Goal: Task Accomplishment & Management: Use online tool/utility

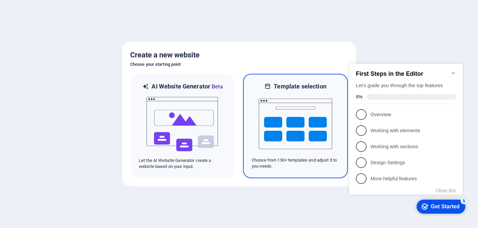
click at [302, 139] on img at bounding box center [295, 124] width 73 height 67
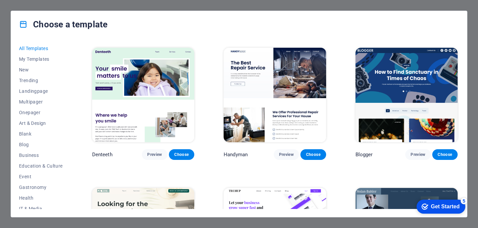
scroll to position [1805, 0]
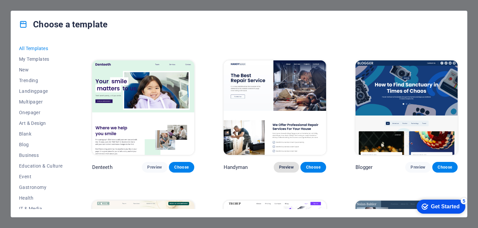
click at [287, 165] on span "Preview" at bounding box center [286, 167] width 15 height 5
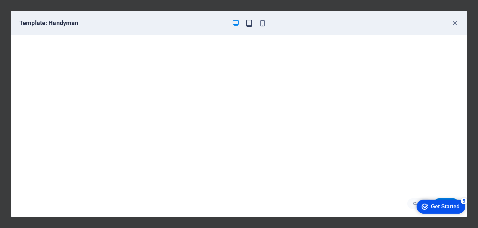
click at [250, 22] on icon "button" at bounding box center [250, 23] width 8 height 8
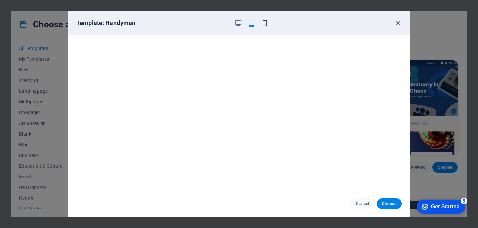
click at [266, 22] on icon "button" at bounding box center [265, 23] width 8 height 8
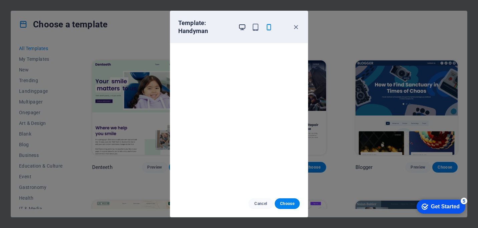
click at [243, 25] on icon "button" at bounding box center [242, 27] width 8 height 8
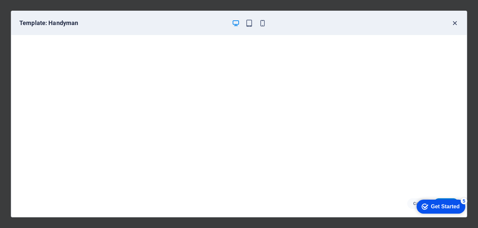
click at [456, 23] on icon "button" at bounding box center [455, 23] width 8 height 8
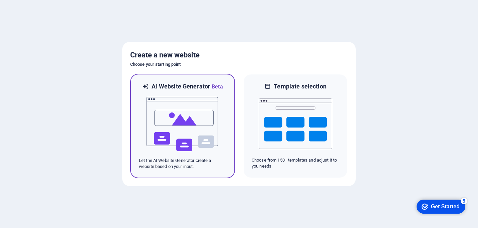
click at [185, 118] on img at bounding box center [182, 124] width 73 height 67
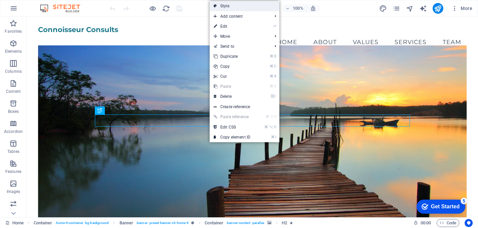
click at [227, 5] on link "Style" at bounding box center [245, 6] width 70 height 10
select select "preset-banner-v3-home-4"
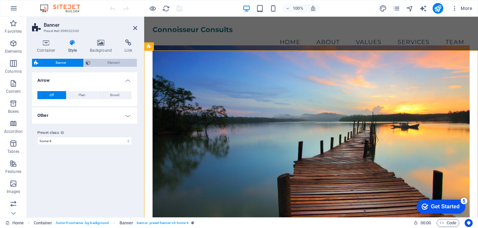
click at [103, 61] on span "Element" at bounding box center [114, 63] width 43 height 8
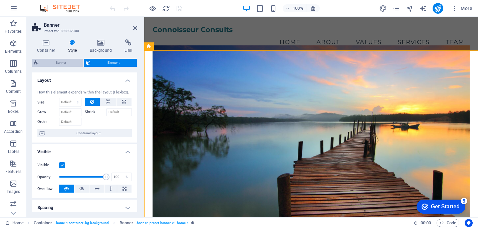
click at [58, 61] on span "Banner" at bounding box center [60, 63] width 41 height 8
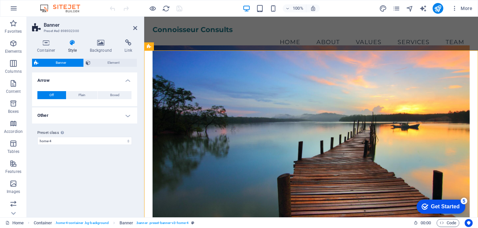
click at [131, 114] on h4 "Other" at bounding box center [84, 116] width 105 height 16
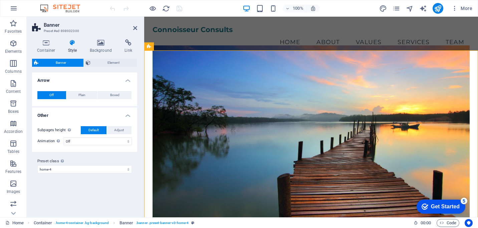
click at [131, 114] on h4 "Other" at bounding box center [84, 114] width 105 height 12
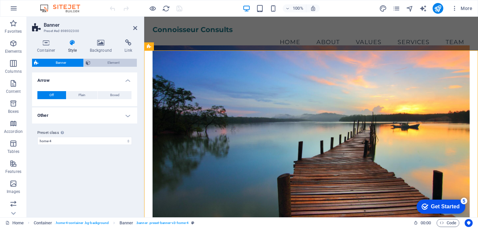
click at [90, 62] on icon at bounding box center [88, 63] width 5 height 8
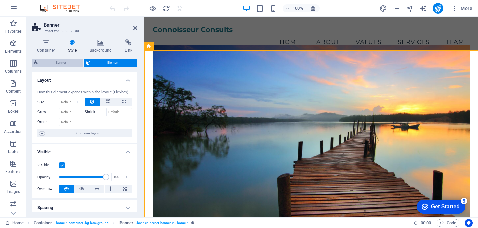
click at [67, 60] on span "Banner" at bounding box center [60, 63] width 41 height 8
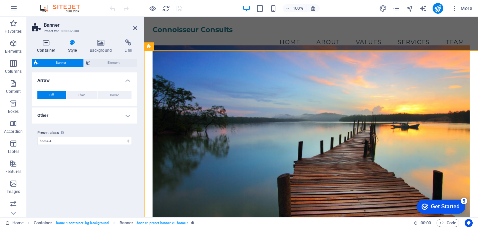
click at [47, 46] on h4 "Container" at bounding box center [47, 46] width 31 height 14
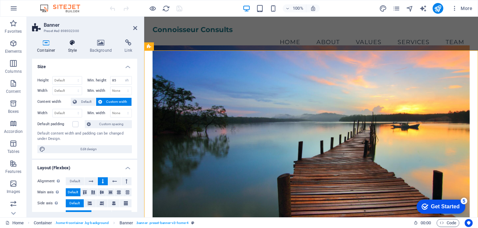
click at [74, 45] on icon at bounding box center [72, 42] width 19 height 7
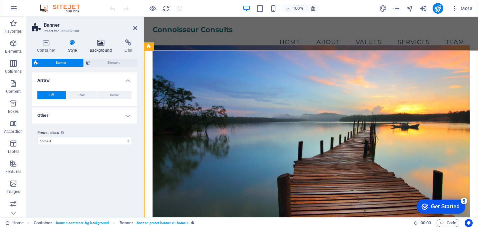
click at [102, 46] on icon at bounding box center [101, 42] width 32 height 7
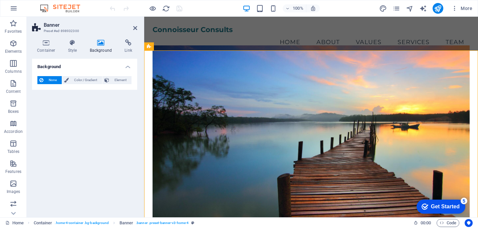
click at [102, 45] on icon at bounding box center [101, 42] width 32 height 7
click at [80, 77] on span "Color / Gradient" at bounding box center [85, 80] width 29 height 8
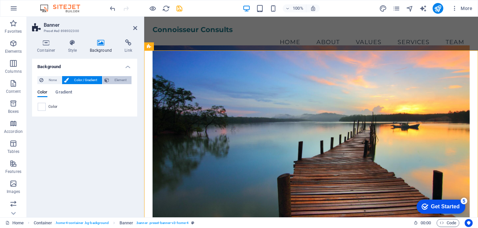
click at [115, 78] on span "Element" at bounding box center [120, 80] width 18 height 8
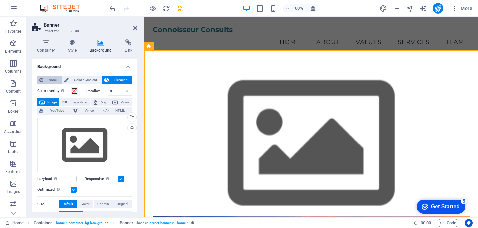
click at [46, 78] on span "None" at bounding box center [52, 80] width 14 height 8
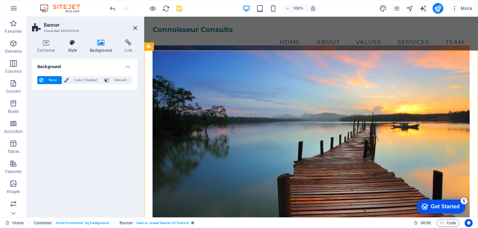
click at [74, 44] on icon at bounding box center [72, 42] width 19 height 7
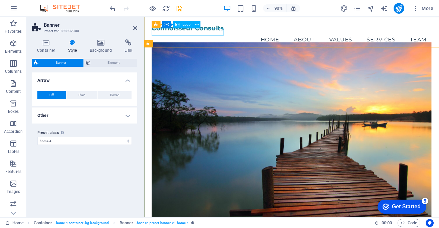
click at [183, 24] on span "Logo" at bounding box center [187, 25] width 8 height 4
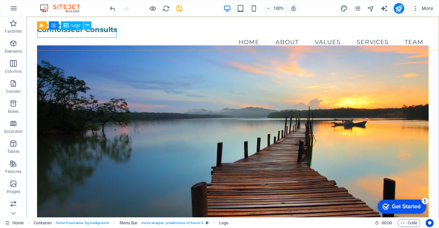
click at [88, 25] on icon at bounding box center [88, 25] width 4 height 7
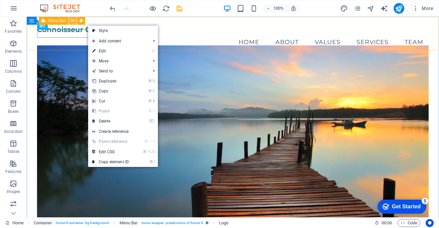
click at [74, 21] on icon at bounding box center [73, 20] width 4 height 7
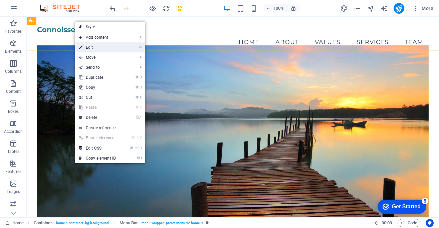
click at [88, 45] on link "⏎ Edit" at bounding box center [97, 47] width 45 height 10
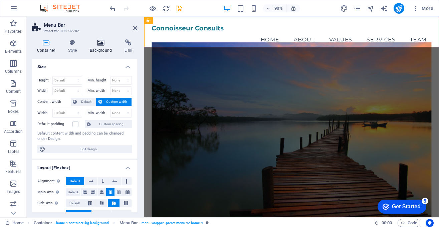
click at [100, 45] on icon at bounding box center [101, 42] width 32 height 7
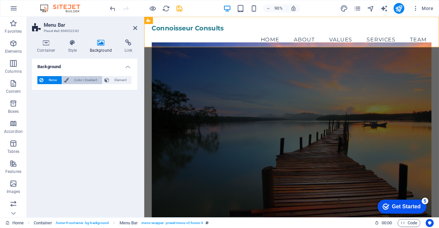
drag, startPoint x: 87, startPoint y: 77, endPoint x: 93, endPoint y: 77, distance: 6.3
click at [88, 77] on span "Color / Gradient" at bounding box center [85, 80] width 29 height 8
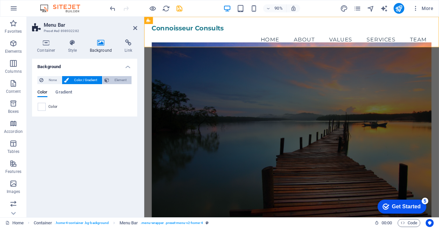
click at [118, 78] on span "Element" at bounding box center [120, 80] width 18 height 8
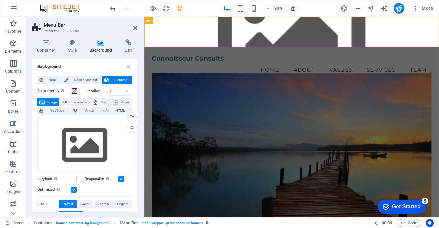
click at [47, 102] on span "Image" at bounding box center [52, 103] width 11 height 8
click at [130, 126] on div "Upload" at bounding box center [131, 129] width 10 height 10
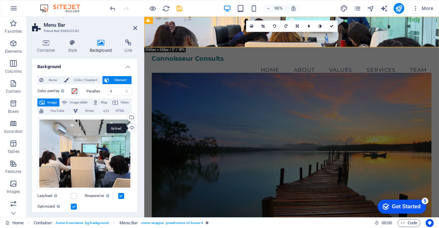
click at [131, 128] on div "Upload" at bounding box center [131, 129] width 10 height 10
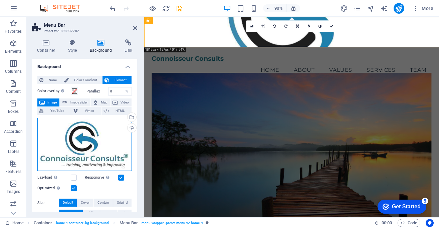
click at [93, 137] on div "Drag files here, click to choose files or select files from Files or our free s…" at bounding box center [84, 144] width 95 height 53
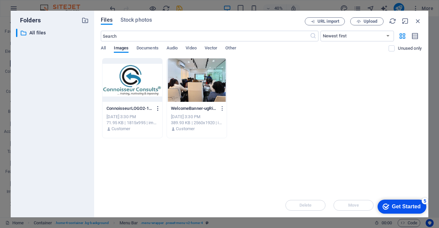
click at [159, 109] on icon "button" at bounding box center [158, 109] width 6 height 6
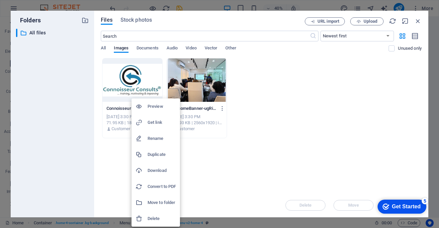
click at [150, 219] on h6 "Delete" at bounding box center [162, 219] width 28 height 8
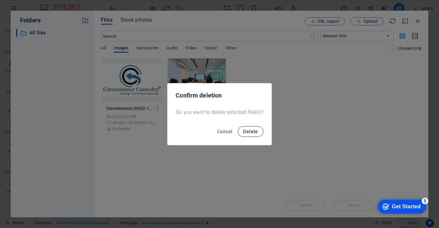
click at [250, 130] on span "Delete" at bounding box center [250, 131] width 15 height 5
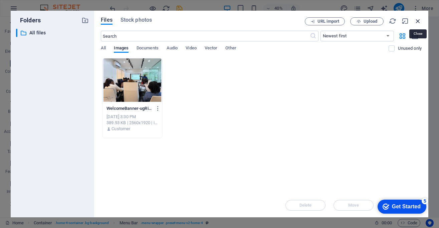
click at [417, 21] on icon "button" at bounding box center [418, 20] width 7 height 7
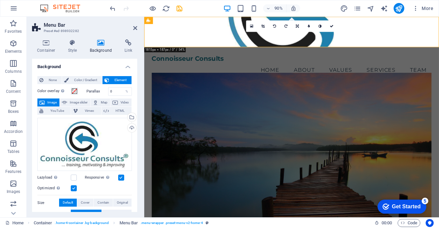
drag, startPoint x: 132, startPoint y: 176, endPoint x: 135, endPoint y: 149, distance: 27.2
click at [132, 176] on div "None Color / Gradient Element Stretch background to full-width Color overlay Pl…" at bounding box center [84, 188] width 105 height 234
click at [47, 78] on span "None" at bounding box center [52, 80] width 14 height 8
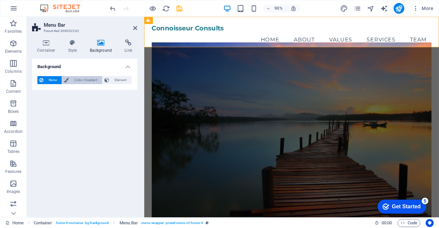
click at [79, 78] on span "Color / Gradient" at bounding box center [85, 80] width 29 height 8
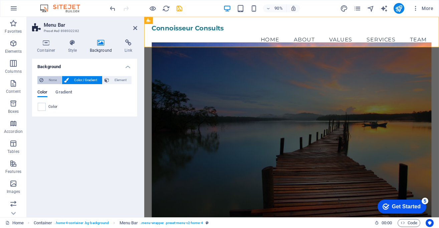
click at [48, 81] on span "None" at bounding box center [52, 80] width 14 height 8
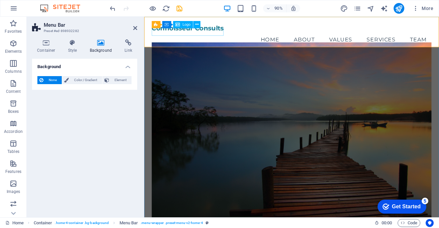
click at [185, 34] on div "Connoisseur Consults" at bounding box center [308, 29] width 311 height 8
click at [160, 32] on div "Connoisseur Consults" at bounding box center [308, 29] width 311 height 8
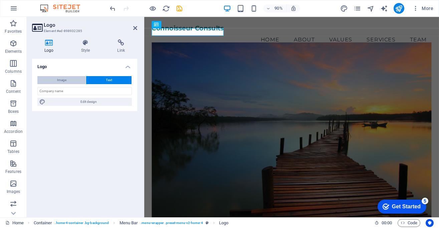
click at [62, 81] on span "Image" at bounding box center [61, 80] width 9 height 8
select select "DISABLED_OPTION_VALUE"
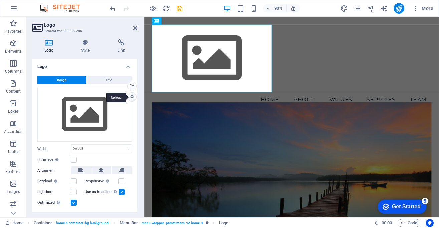
click at [129, 96] on div "Upload" at bounding box center [131, 98] width 10 height 10
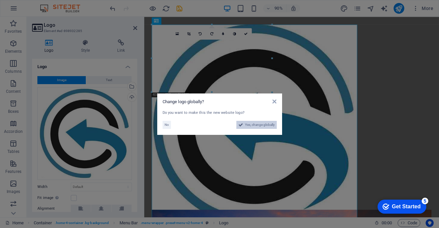
click at [246, 126] on span "Yes, change globally" at bounding box center [260, 125] width 30 height 8
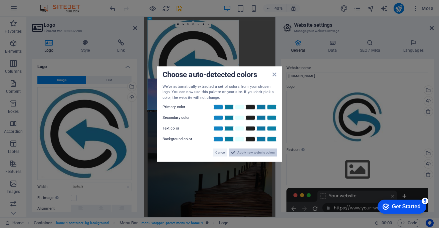
click at [256, 153] on span "Apply new website colors" at bounding box center [255, 153] width 37 height 8
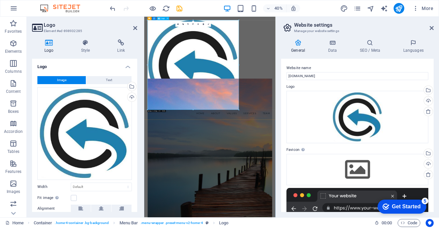
click at [274, 211] on div at bounding box center [309, 137] width 312 height 224
click at [163, 36] on div at bounding box center [309, 137] width 312 height 224
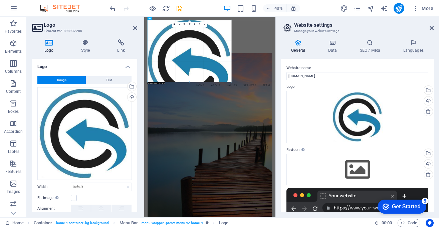
drag, startPoint x: 239, startPoint y: 110, endPoint x: 205, endPoint y: 160, distance: 60.4
type input "466"
select select "px"
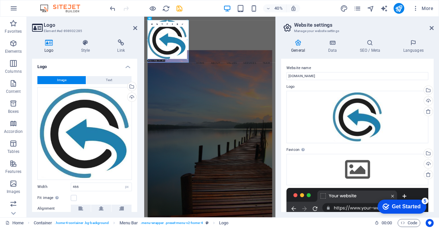
drag, startPoint x: 210, startPoint y: 82, endPoint x: 151, endPoint y: 18, distance: 86.5
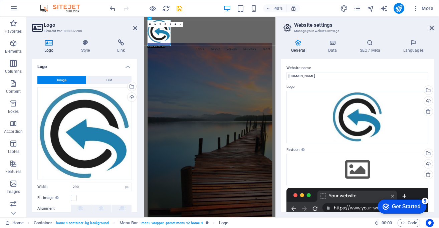
drag, startPoint x: 187, startPoint y: 59, endPoint x: 146, endPoint y: 8, distance: 65.8
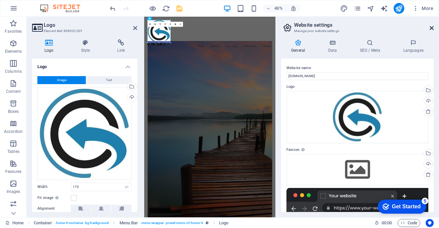
click at [431, 26] on icon at bounding box center [432, 27] width 4 height 5
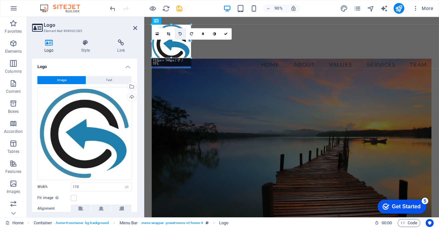
drag, startPoint x: 204, startPoint y: 75, endPoint x: 179, endPoint y: 31, distance: 50.7
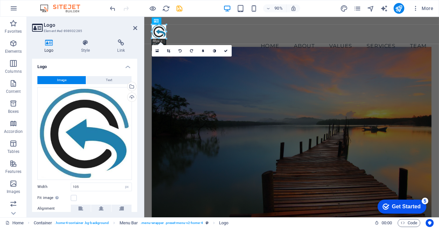
drag, startPoint x: 182, startPoint y: 55, endPoint x: 159, endPoint y: 15, distance: 46.6
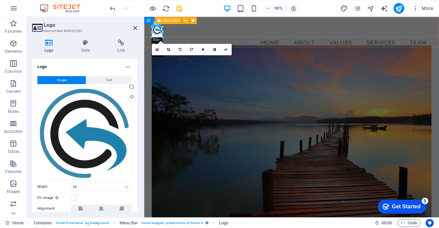
drag, startPoint x: 308, startPoint y: 54, endPoint x: 187, endPoint y: 42, distance: 120.8
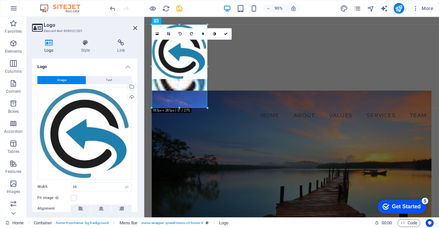
click at [214, 46] on div at bounding box center [291, 66] width 295 height 99
type input "183"
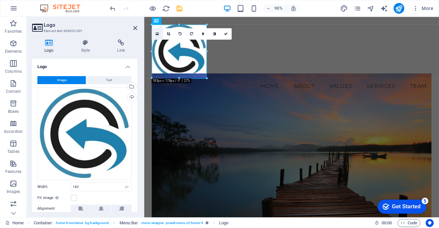
click at [158, 34] on icon at bounding box center [157, 34] width 3 height 4
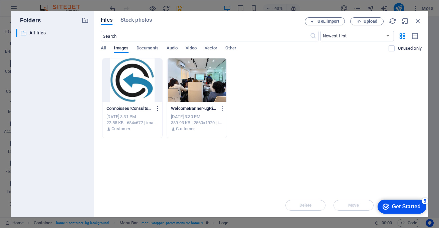
click at [157, 108] on icon "button" at bounding box center [158, 109] width 6 height 6
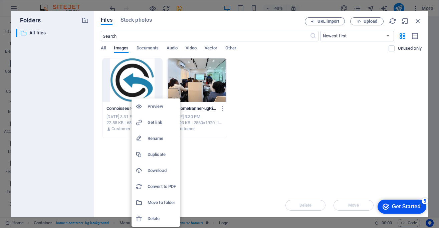
click at [155, 219] on h6 "Delete" at bounding box center [162, 219] width 28 height 8
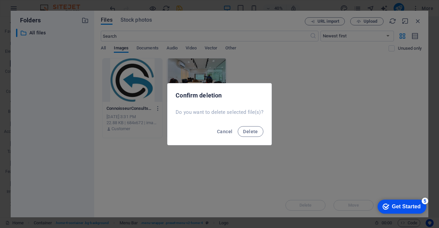
drag, startPoint x: 252, startPoint y: 133, endPoint x: 274, endPoint y: 150, distance: 28.1
click at [253, 133] on span "Delete" at bounding box center [250, 131] width 15 height 5
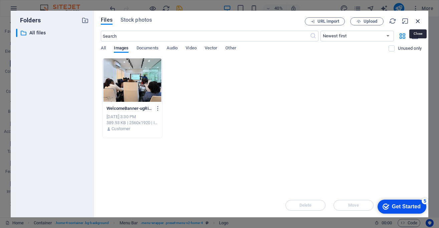
click at [420, 20] on icon "button" at bounding box center [418, 20] width 7 height 7
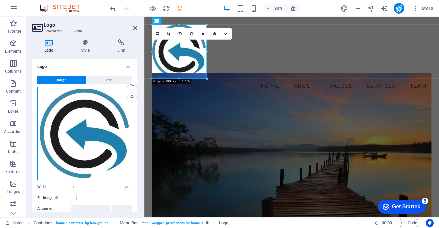
click at [88, 119] on div "Drag files here, click to choose files or select files from Files or our free s…" at bounding box center [84, 133] width 95 height 93
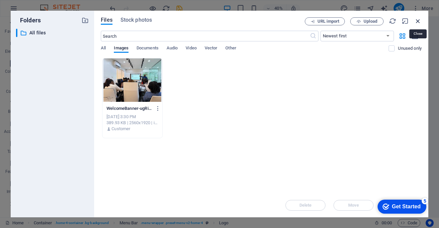
drag, startPoint x: 418, startPoint y: 21, endPoint x: 83, endPoint y: 53, distance: 336.6
click at [418, 21] on icon "button" at bounding box center [418, 20] width 7 height 7
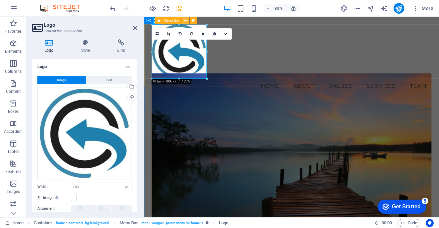
click at [185, 20] on icon at bounding box center [185, 20] width 3 height 6
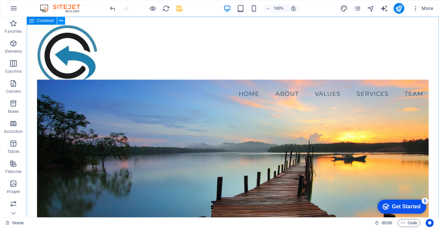
click at [61, 22] on icon at bounding box center [61, 20] width 4 height 7
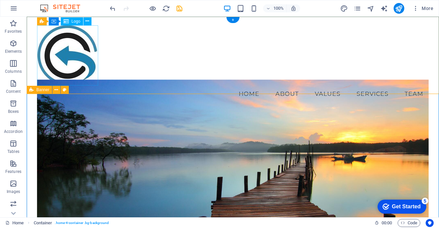
click at [76, 57] on div at bounding box center [233, 55] width 392 height 60
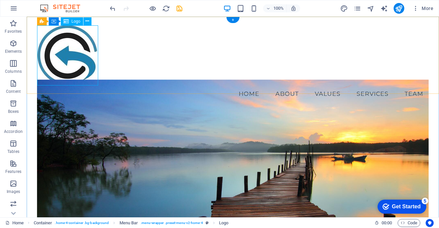
click at [73, 43] on div at bounding box center [233, 55] width 392 height 60
select select "px"
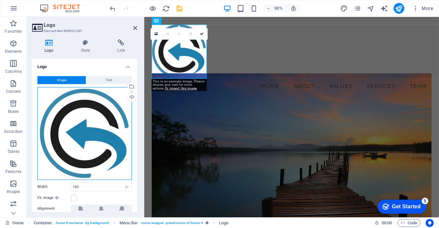
click at [89, 122] on div "Drag files here, click to choose files or select files from Files or our free s…" at bounding box center [84, 133] width 95 height 93
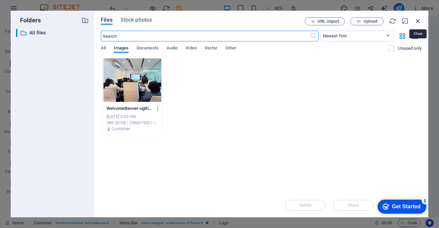
click at [419, 20] on icon "button" at bounding box center [418, 20] width 7 height 7
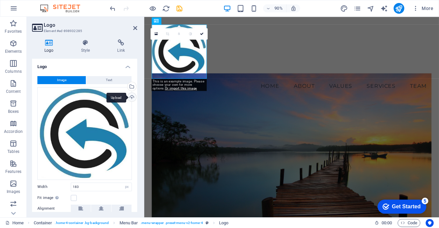
click at [131, 97] on div "Upload" at bounding box center [131, 98] width 10 height 10
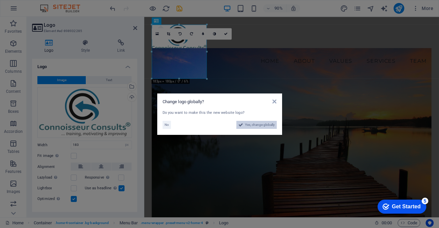
click at [259, 127] on span "Yes, change globally" at bounding box center [260, 125] width 30 height 8
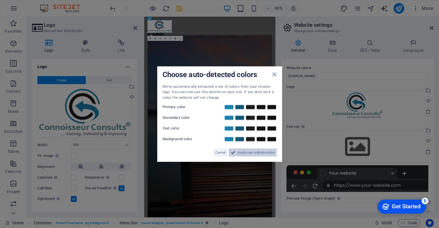
click at [253, 152] on span "Apply new website colors" at bounding box center [255, 153] width 37 height 8
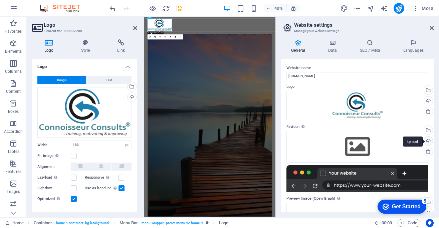
click at [428, 141] on div "Upload" at bounding box center [428, 142] width 10 height 10
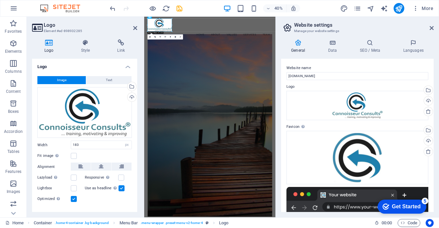
scroll to position [94, 0]
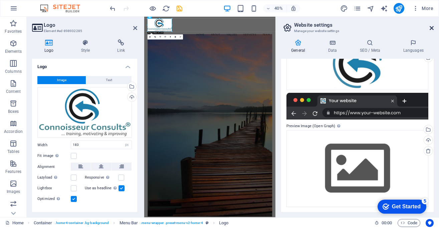
click at [433, 28] on icon at bounding box center [432, 27] width 4 height 5
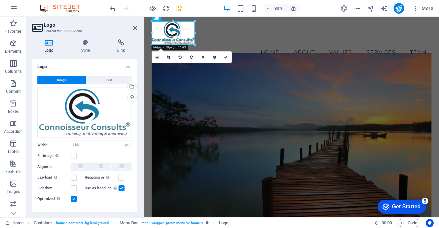
drag, startPoint x: 207, startPoint y: 49, endPoint x: 192, endPoint y: 35, distance: 21.0
type input "143"
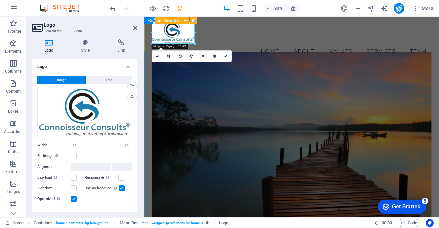
click at [265, 47] on div "Menu Home About Values Services Team" at bounding box center [308, 42] width 328 height 59
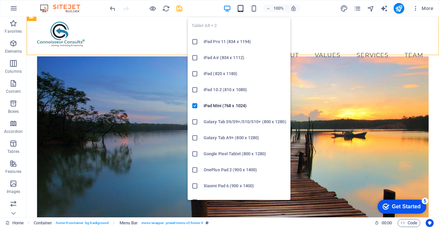
click at [239, 9] on icon "button" at bounding box center [241, 9] width 8 height 8
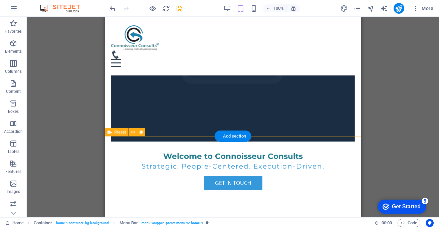
scroll to position [0, 0]
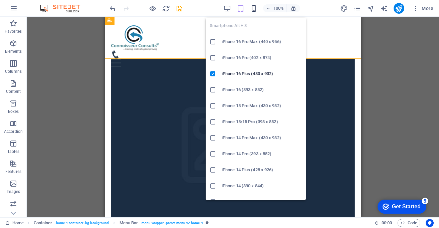
click at [254, 8] on icon "button" at bounding box center [254, 9] width 8 height 8
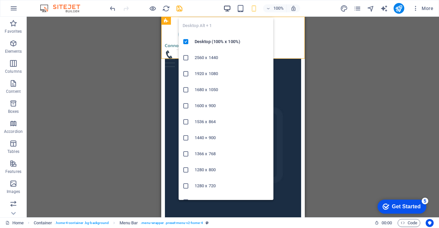
click at [226, 7] on icon "button" at bounding box center [227, 9] width 8 height 8
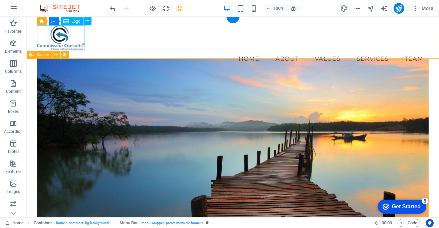
click at [73, 40] on div at bounding box center [233, 37] width 392 height 25
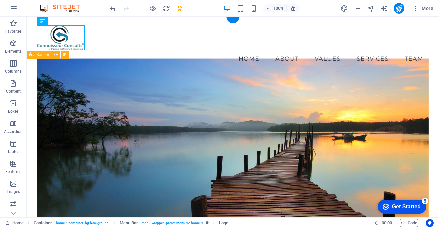
click at [218, 94] on figure at bounding box center [233, 149] width 392 height 183
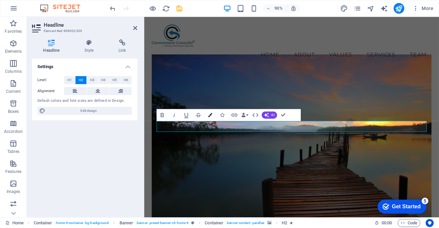
click at [211, 115] on icon "button" at bounding box center [210, 115] width 4 height 4
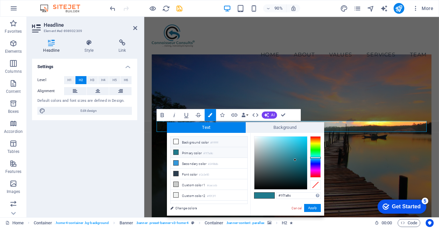
click at [192, 142] on li "Background color #ffffff" at bounding box center [209, 142] width 77 height 11
type input "#ffffff"
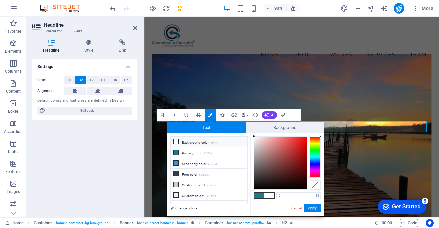
click at [200, 141] on li "Background color #ffffff" at bounding box center [209, 142] width 77 height 11
click at [270, 197] on span at bounding box center [270, 196] width 10 height 6
click at [296, 208] on link "Cancel" at bounding box center [297, 208] width 12 height 5
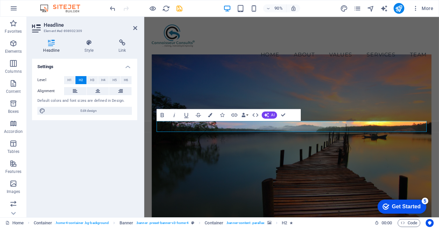
click at [300, 94] on figure at bounding box center [308, 159] width 311 height 203
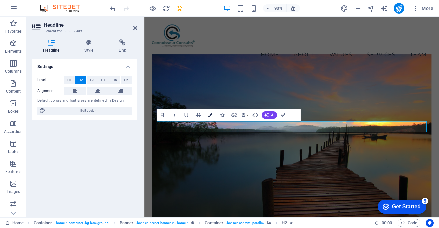
click at [211, 114] on icon "button" at bounding box center [210, 115] width 4 height 4
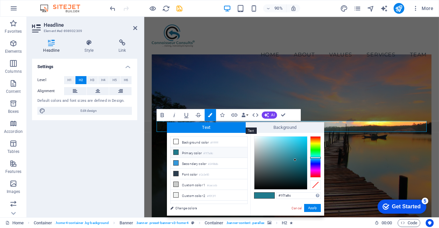
click at [216, 125] on span "Text" at bounding box center [206, 127] width 79 height 11
click at [269, 126] on span "Background" at bounding box center [285, 127] width 79 height 11
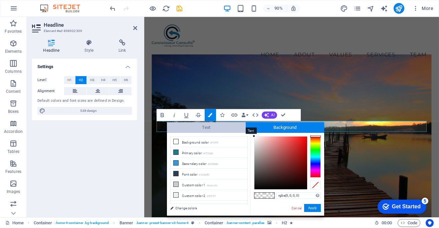
click at [209, 126] on span "Text" at bounding box center [206, 127] width 79 height 11
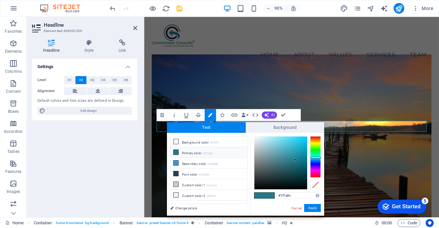
click at [175, 152] on icon at bounding box center [176, 152] width 5 height 5
drag, startPoint x: 294, startPoint y: 159, endPoint x: 255, endPoint y: 140, distance: 43.5
click at [250, 134] on div "less Background color #ffffff Primary color #1f7a8c Secondary color #3498db Fon…" at bounding box center [245, 174] width 157 height 83
type input "#000000"
click at [311, 208] on button "Apply" at bounding box center [312, 208] width 17 height 8
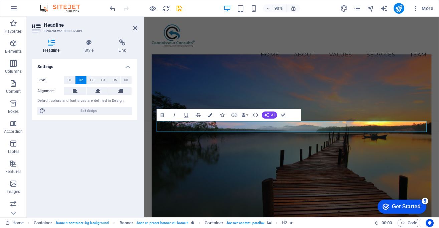
click at [234, 175] on div "H2 Container Banner Banner Container H3 Container Menu Bar Container Logo Space…" at bounding box center [291, 117] width 295 height 201
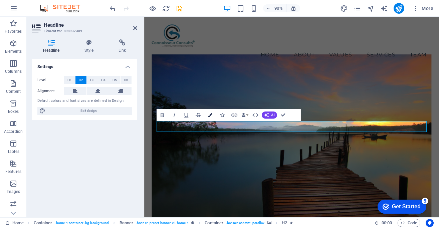
click at [208, 115] on icon "button" at bounding box center [210, 115] width 4 height 4
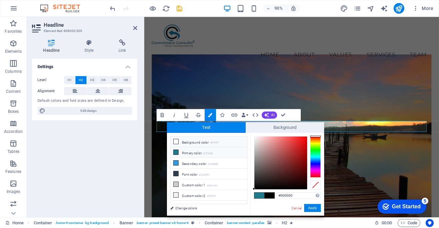
click at [177, 141] on icon at bounding box center [176, 141] width 5 height 5
click at [261, 198] on span at bounding box center [260, 196] width 10 height 6
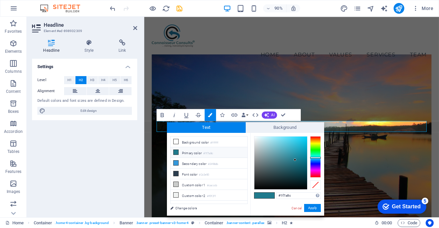
click at [261, 198] on span at bounding box center [260, 196] width 10 height 6
drag, startPoint x: 296, startPoint y: 159, endPoint x: 245, endPoint y: 132, distance: 58.0
click at [245, 132] on div "Text Background less Background color #ffffff Primary color #1f7a8c Secondary c…" at bounding box center [245, 169] width 157 height 94
type input "#f4f6f7"
click at [255, 138] on div at bounding box center [255, 138] width 2 height 2
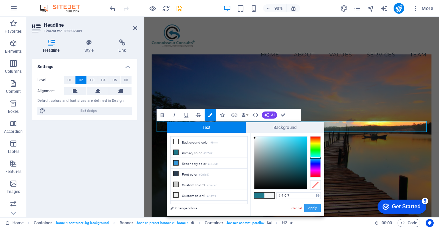
click at [310, 207] on button "Apply" at bounding box center [312, 208] width 17 height 8
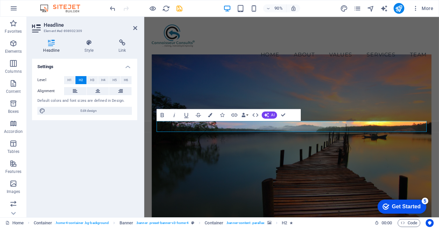
click at [243, 188] on figure at bounding box center [308, 159] width 311 height 203
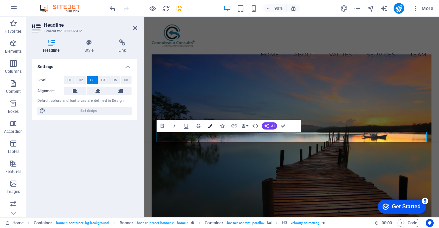
click at [211, 125] on icon "button" at bounding box center [210, 126] width 4 height 4
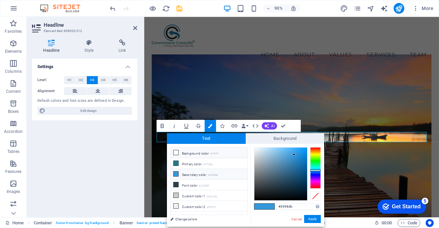
click at [177, 151] on icon at bounding box center [176, 152] width 5 height 5
type input "#ffffff"
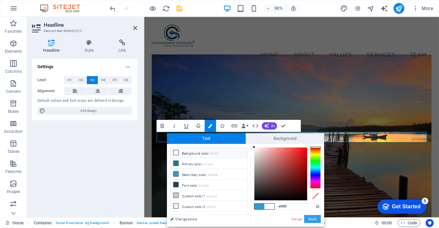
click at [313, 218] on button "Apply" at bounding box center [312, 219] width 17 height 8
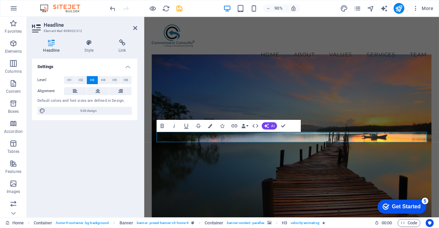
click at [242, 194] on figure at bounding box center [308, 159] width 311 height 203
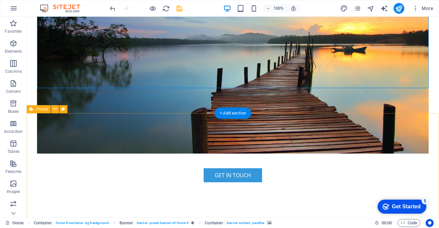
scroll to position [146, 0]
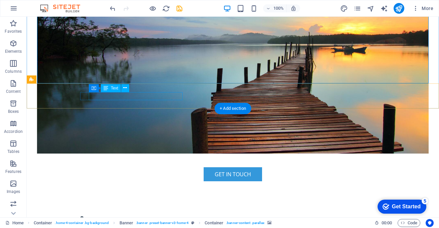
click at [128, 222] on span "123 Consulting Avenue" at bounding box center [104, 225] width 48 height 7
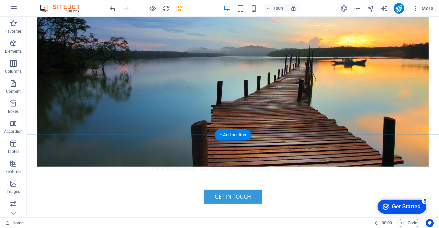
scroll to position [126, 0]
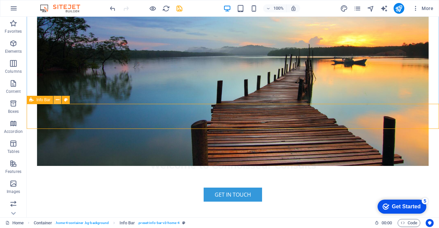
click at [58, 100] on icon at bounding box center [58, 100] width 4 height 7
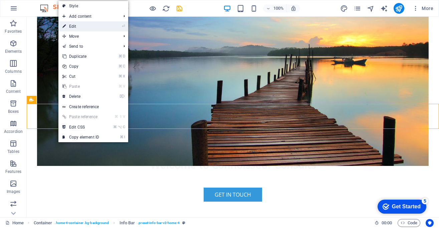
click at [114, 28] on li "⏎ Edit" at bounding box center [93, 26] width 70 height 10
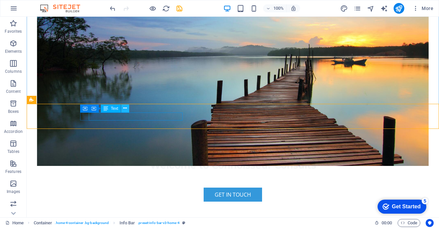
click at [126, 109] on icon at bounding box center [125, 108] width 4 height 7
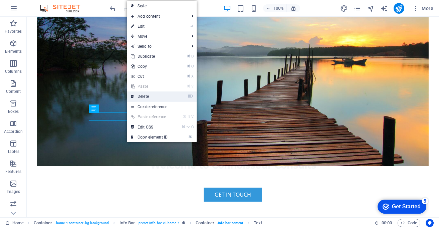
click at [135, 95] on link "⌦ Delete" at bounding box center [149, 97] width 45 height 10
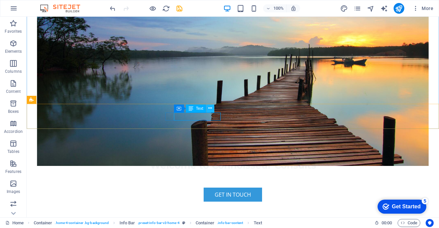
click at [209, 108] on icon at bounding box center [210, 108] width 4 height 7
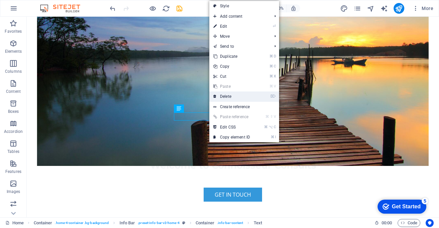
click at [232, 95] on link "⌦ Delete" at bounding box center [231, 97] width 45 height 10
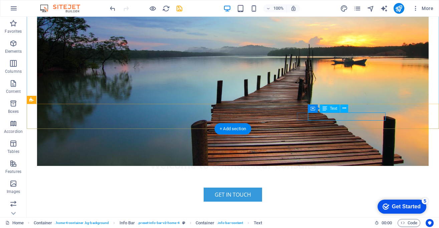
click at [344, 110] on icon at bounding box center [345, 108] width 4 height 7
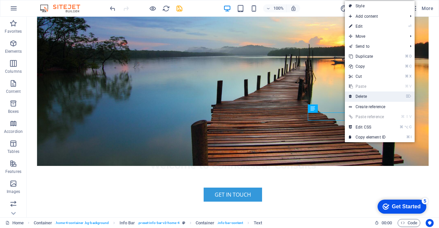
click at [364, 96] on link "⌦ Delete" at bounding box center [367, 97] width 45 height 10
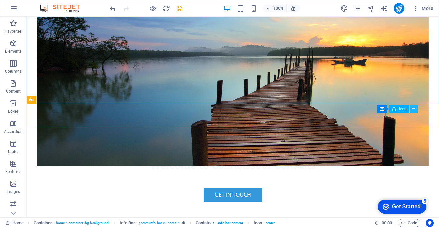
click at [414, 110] on icon at bounding box center [414, 109] width 4 height 7
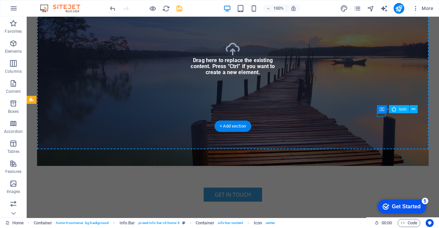
select select "xMidYMid"
select select "px"
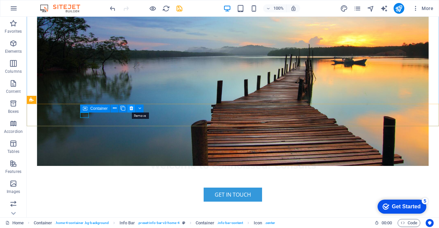
click at [133, 108] on icon at bounding box center [132, 108] width 4 height 7
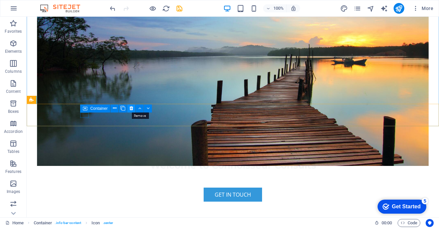
click at [132, 108] on icon at bounding box center [132, 108] width 4 height 7
click at [131, 108] on icon at bounding box center [132, 108] width 4 height 7
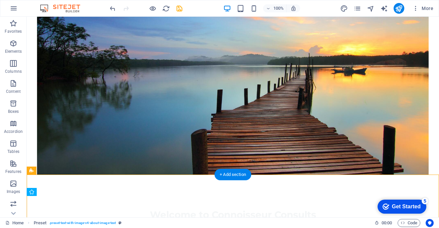
scroll to position [0, 0]
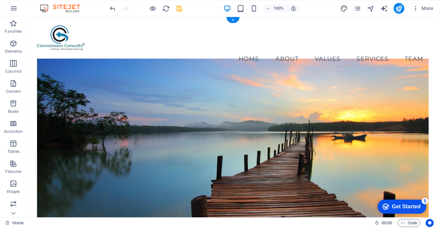
click at [364, 81] on figure at bounding box center [233, 149] width 392 height 183
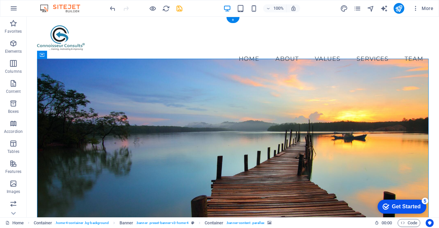
click at [362, 81] on figure at bounding box center [233, 149] width 392 height 183
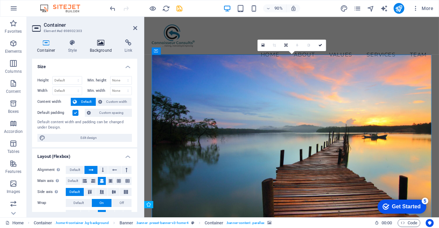
click at [100, 42] on icon at bounding box center [101, 42] width 32 height 7
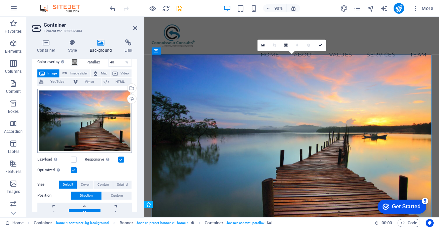
scroll to position [23, 0]
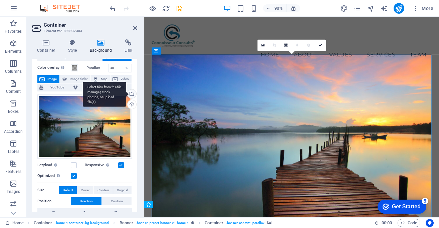
click at [126, 95] on div "Select files from the file manager, stock photos, or upload file(s)" at bounding box center [104, 94] width 43 height 25
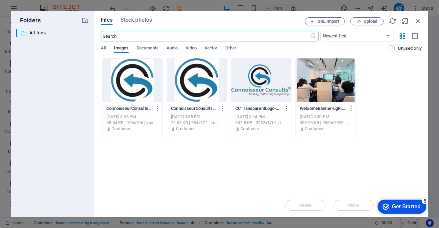
click at [319, 84] on div at bounding box center [326, 79] width 60 height 43
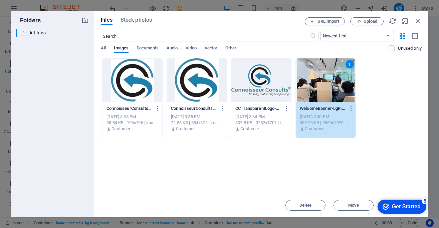
click at [319, 84] on div "1" at bounding box center [326, 79] width 60 height 43
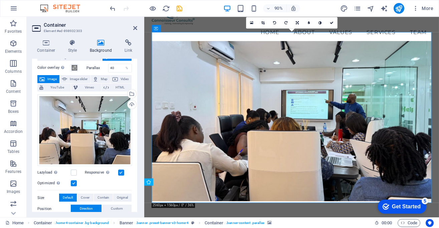
scroll to position [25, 0]
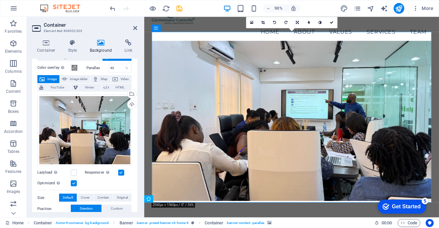
click at [109, 180] on div "Optimized Images are compressed to improve page speed." at bounding box center [84, 183] width 95 height 8
click at [396, 24] on div "Menu Home About Values Services Team" at bounding box center [308, 20] width 328 height 59
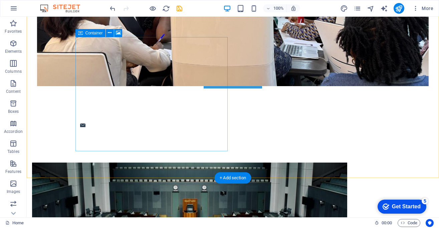
scroll to position [240, 0]
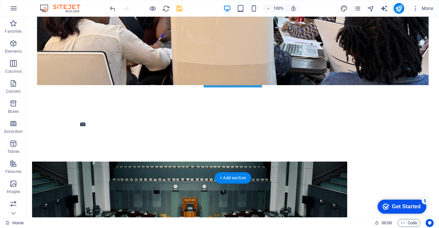
click at [172, 162] on figure at bounding box center [189, 219] width 315 height 114
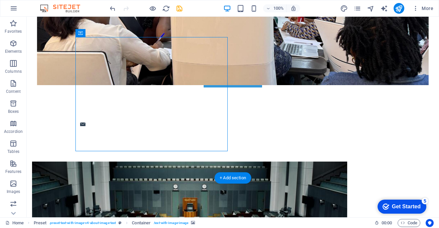
click at [173, 162] on figure at bounding box center [189, 219] width 315 height 114
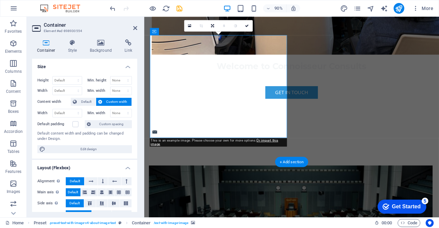
scroll to position [259, 0]
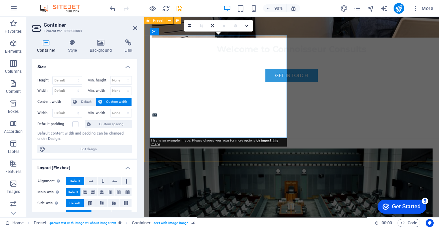
click at [203, 163] on figure at bounding box center [307, 220] width 315 height 114
click at [102, 44] on icon at bounding box center [101, 42] width 32 height 7
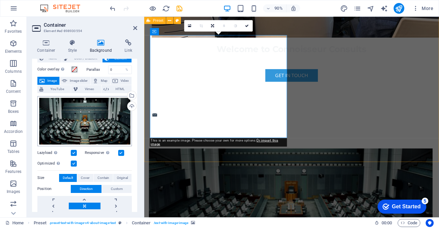
scroll to position [20, 0]
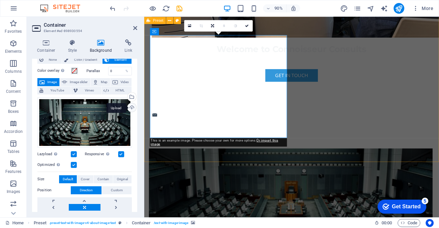
click at [131, 108] on div "Upload" at bounding box center [131, 108] width 10 height 10
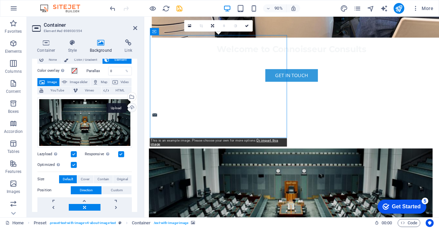
click at [131, 107] on div "Upload" at bounding box center [131, 108] width 10 height 10
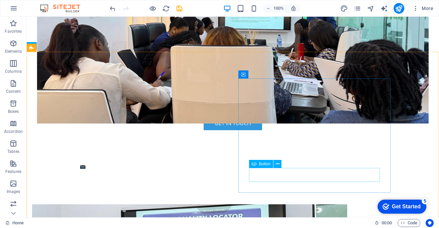
scroll to position [198, 0]
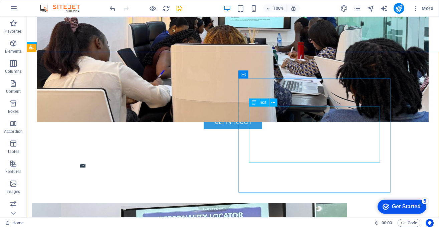
click at [260, 102] on span "Text" at bounding box center [262, 103] width 7 height 4
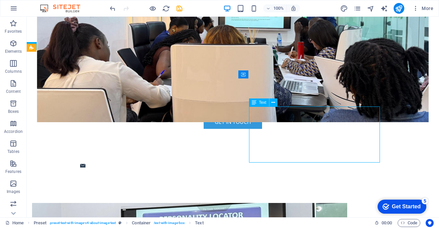
click at [262, 105] on div "Text" at bounding box center [259, 103] width 20 height 8
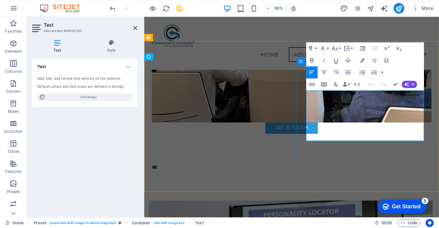
scroll to position [183, 0]
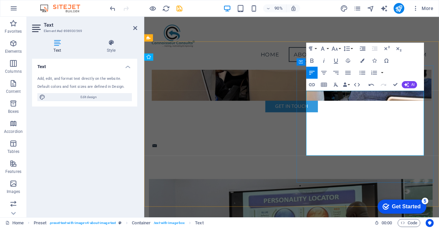
drag, startPoint x: 414, startPoint y: 135, endPoint x: 449, endPoint y: 165, distance: 45.5
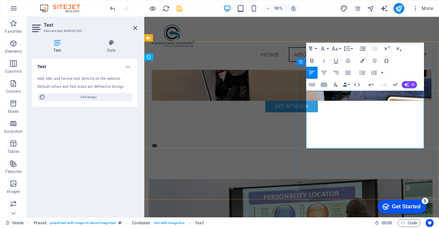
drag, startPoint x: 333, startPoint y: 151, endPoint x: 337, endPoint y: 150, distance: 4.2
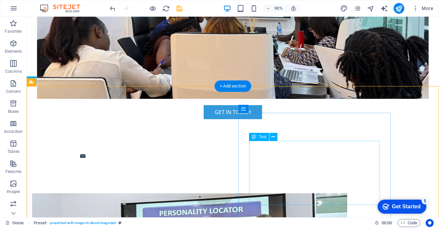
scroll to position [164, 0]
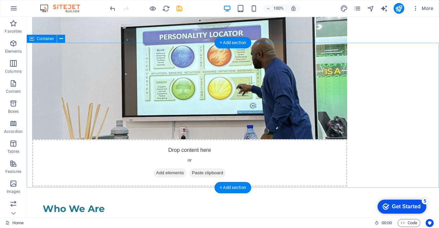
scroll to position [386, 0]
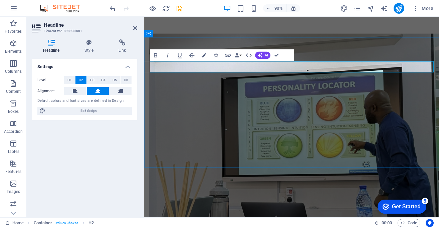
scroll to position [406, 0]
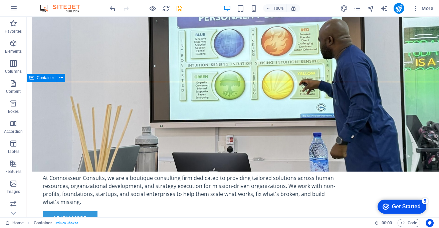
scroll to position [386, 0]
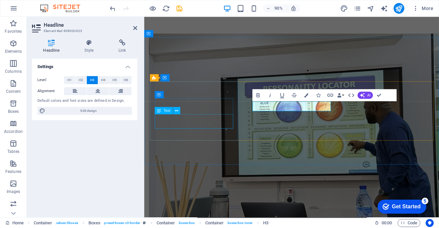
scroll to position [406, 0]
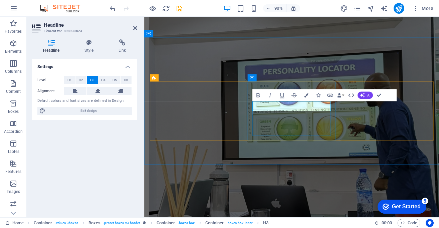
drag, startPoint x: 347, startPoint y: 115, endPoint x: 361, endPoint y: 116, distance: 13.8
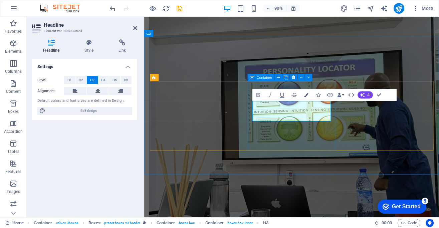
scroll to position [406, 0]
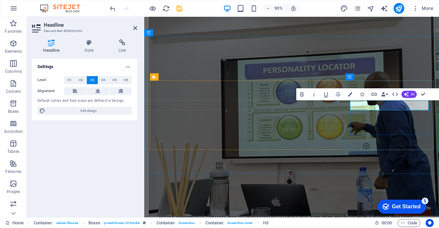
scroll to position [407, 0]
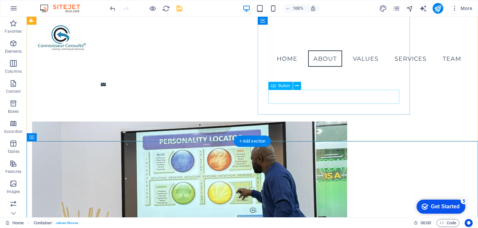
scroll to position [227, 0]
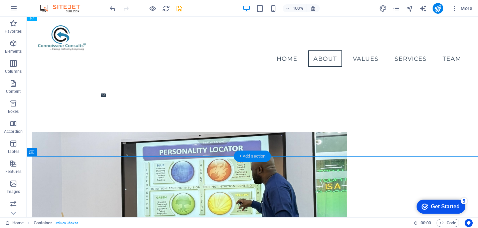
click at [249, 156] on div "+ Add section" at bounding box center [252, 156] width 37 height 11
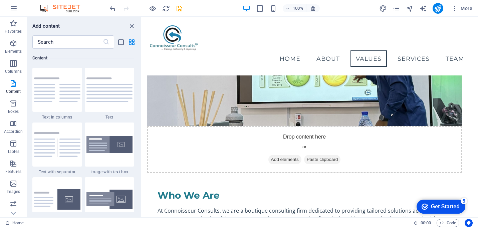
scroll to position [374, 0]
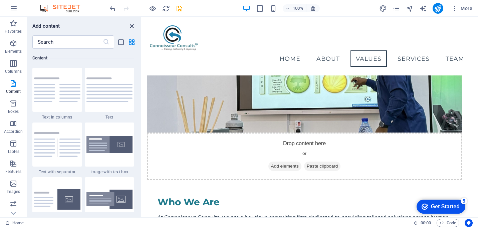
click at [133, 26] on icon "close panel" at bounding box center [132, 26] width 8 height 8
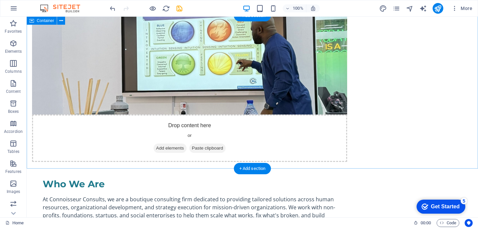
scroll to position [410, 0]
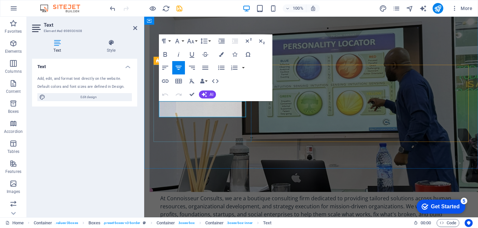
drag, startPoint x: 245, startPoint y: 114, endPoint x: 237, endPoint y: 106, distance: 11.1
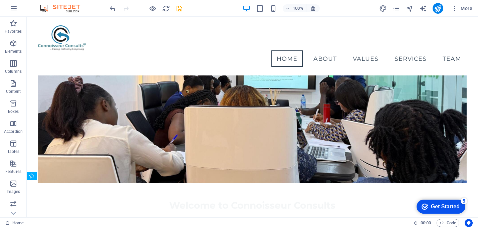
scroll to position [68, 0]
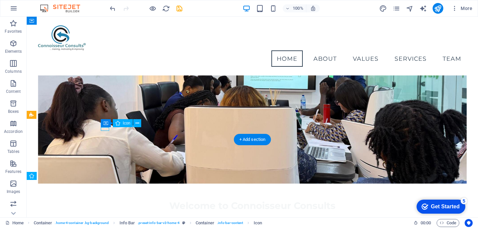
select select "xMidYMid"
select select "px"
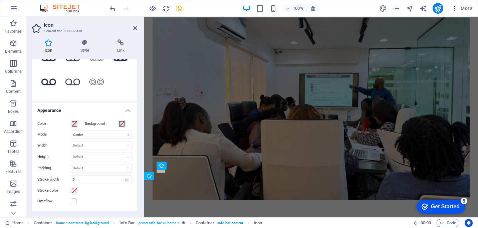
scroll to position [102, 0]
click at [137, 26] on icon at bounding box center [135, 27] width 4 height 5
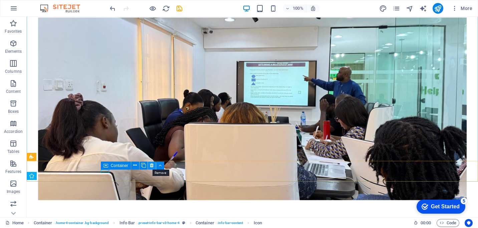
click at [152, 165] on icon at bounding box center [152, 165] width 4 height 7
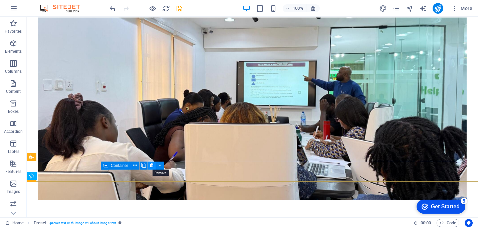
click at [152, 166] on icon at bounding box center [152, 165] width 4 height 7
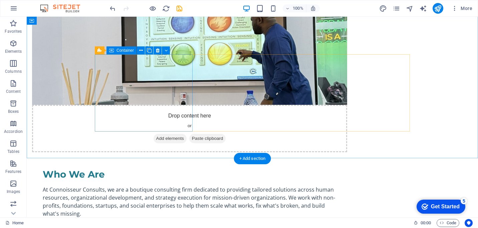
scroll to position [421, 0]
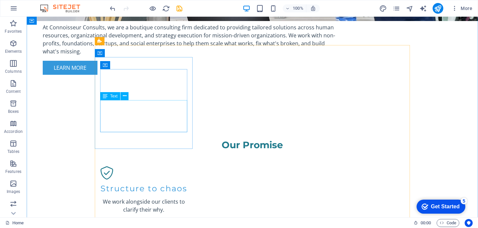
scroll to position [584, 0]
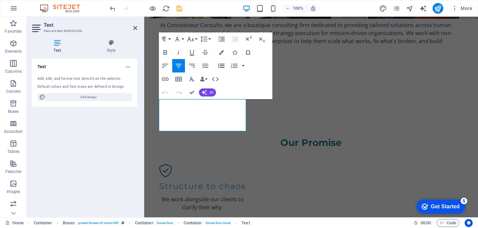
click at [221, 64] on icon "button" at bounding box center [221, 65] width 6 height 4
click at [203, 64] on icon "button" at bounding box center [205, 66] width 6 height 4
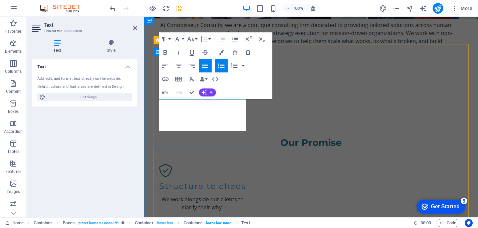
drag, startPoint x: 221, startPoint y: 128, endPoint x: 169, endPoint y: 105, distance: 57.3
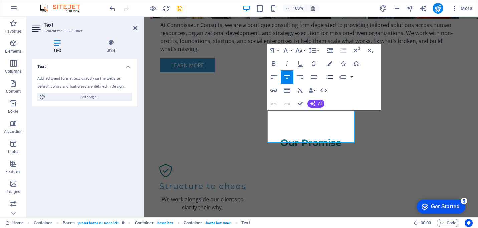
click at [331, 76] on icon "button" at bounding box center [330, 77] width 8 height 8
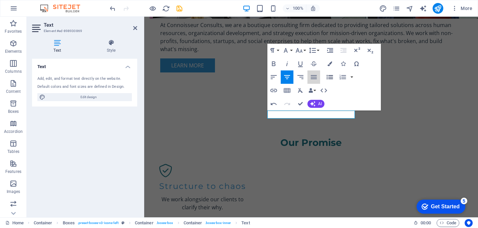
drag, startPoint x: 313, startPoint y: 76, endPoint x: 329, endPoint y: 76, distance: 15.7
click at [315, 76] on icon "button" at bounding box center [314, 77] width 8 height 8
click at [330, 76] on icon "button" at bounding box center [330, 77] width 8 height 8
click at [317, 75] on icon "button" at bounding box center [314, 77] width 8 height 8
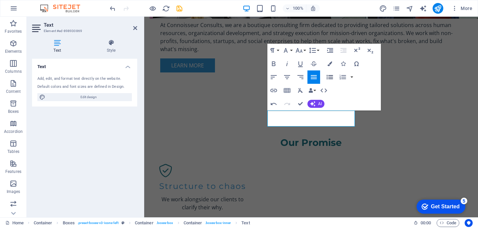
click at [331, 75] on icon "button" at bounding box center [330, 77] width 8 height 8
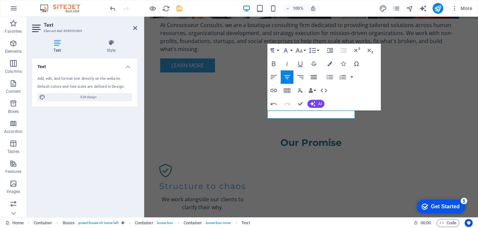
click at [317, 75] on icon "button" at bounding box center [314, 77] width 8 height 8
click at [329, 76] on icon "button" at bounding box center [330, 77] width 8 height 8
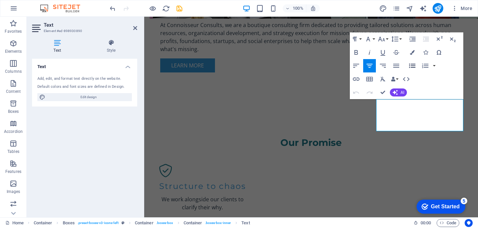
click at [411, 66] on icon "button" at bounding box center [413, 66] width 8 height 8
click at [399, 67] on icon "button" at bounding box center [396, 66] width 8 height 8
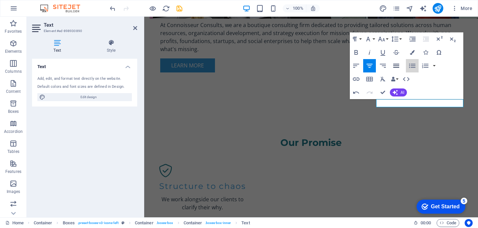
drag, startPoint x: 413, startPoint y: 67, endPoint x: 396, endPoint y: 66, distance: 16.0
click at [410, 67] on icon "button" at bounding box center [413, 66] width 8 height 8
click at [394, 66] on icon "button" at bounding box center [396, 66] width 6 height 4
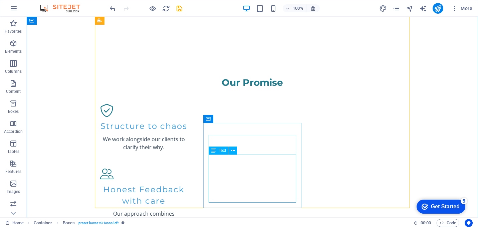
scroll to position [649, 0]
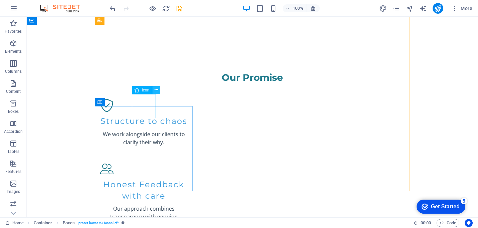
click at [157, 90] on icon at bounding box center [157, 90] width 4 height 7
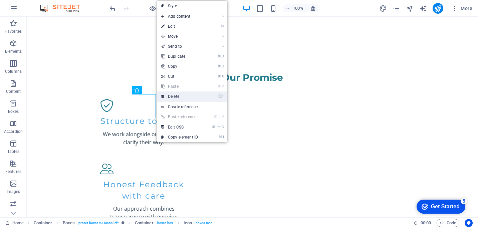
click at [172, 97] on link "⌦ Delete" at bounding box center [179, 97] width 45 height 10
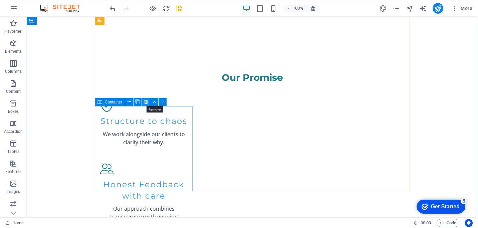
click at [147, 101] on icon at bounding box center [146, 102] width 4 height 7
click at [156, 92] on icon at bounding box center [157, 90] width 4 height 7
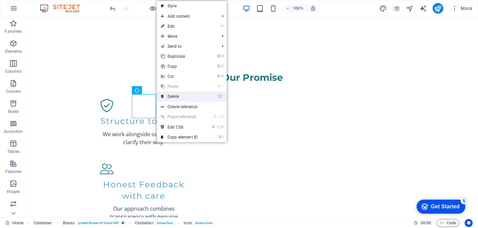
click at [170, 97] on link "⌦ Delete" at bounding box center [179, 97] width 45 height 10
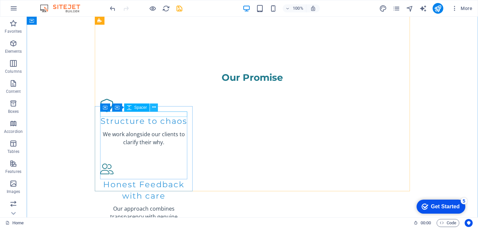
click at [155, 107] on icon at bounding box center [154, 107] width 4 height 7
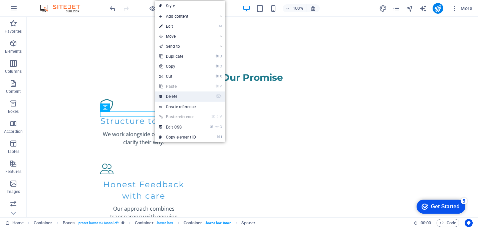
click at [169, 98] on link "⌦ Delete" at bounding box center [177, 97] width 45 height 10
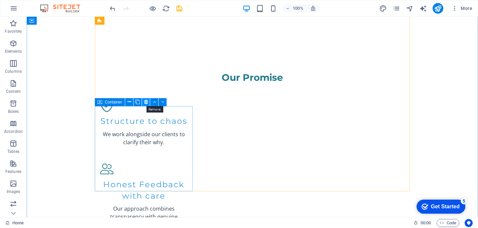
click at [147, 102] on icon at bounding box center [146, 102] width 4 height 7
click at [157, 90] on icon at bounding box center [157, 90] width 4 height 7
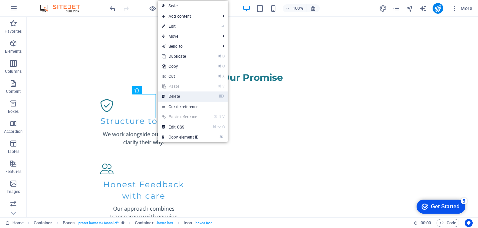
click at [172, 97] on link "⌦ Delete" at bounding box center [180, 97] width 45 height 10
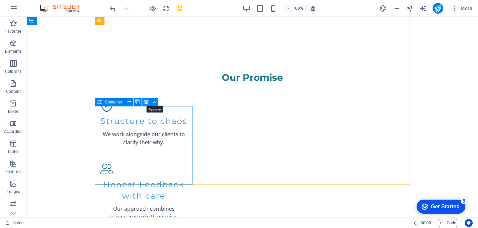
click at [146, 103] on icon at bounding box center [146, 102] width 4 height 7
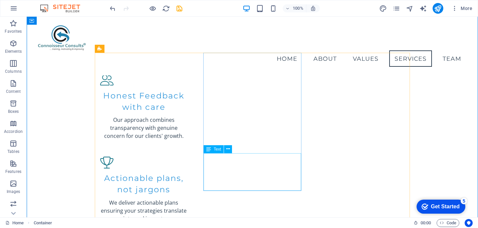
scroll to position [704, 0]
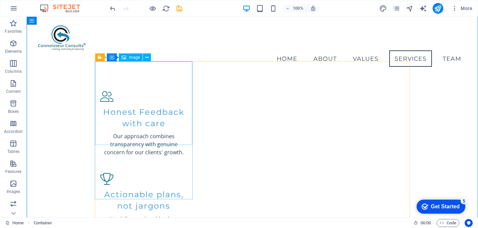
click at [130, 58] on span "Image" at bounding box center [134, 57] width 11 height 4
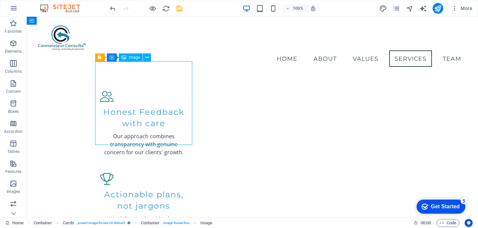
click at [130, 58] on span "Image" at bounding box center [134, 57] width 11 height 4
select select "vw"
select select "px"
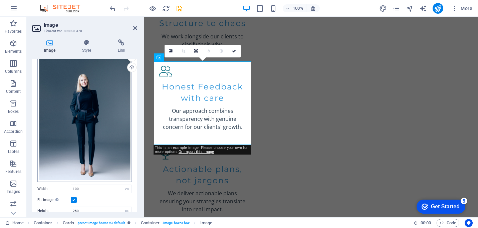
scroll to position [0, 0]
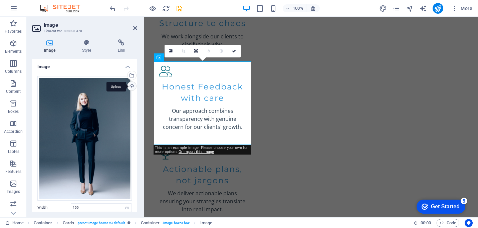
click at [132, 88] on div "Upload" at bounding box center [131, 87] width 10 height 10
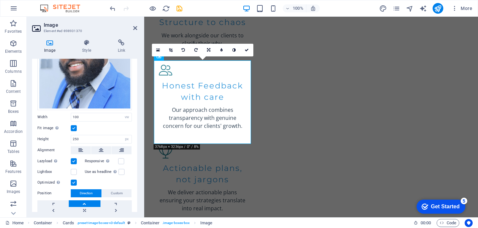
scroll to position [66, 0]
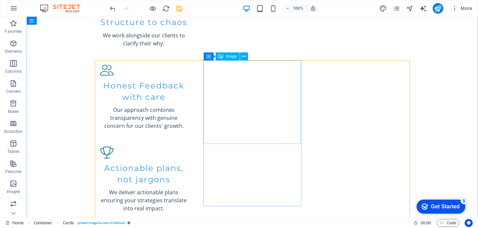
click at [226, 58] on span "Image" at bounding box center [231, 56] width 11 height 4
select select "vw"
select select "px"
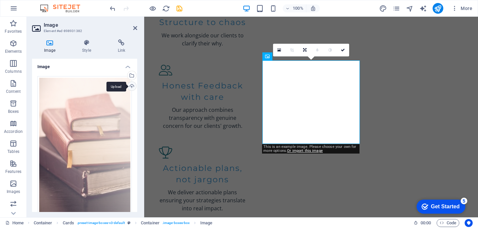
click at [131, 86] on div "Upload" at bounding box center [131, 87] width 10 height 10
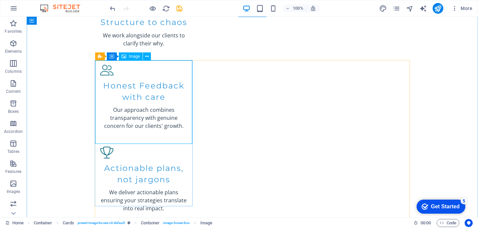
click at [134, 57] on span "Image" at bounding box center [134, 56] width 11 height 4
click at [132, 58] on span "Image" at bounding box center [134, 56] width 11 height 4
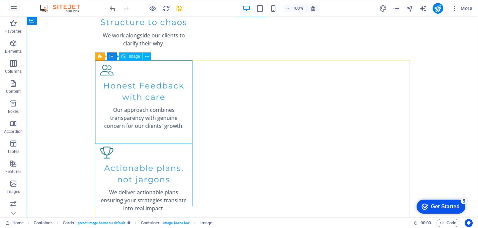
select select "vw"
select select "px"
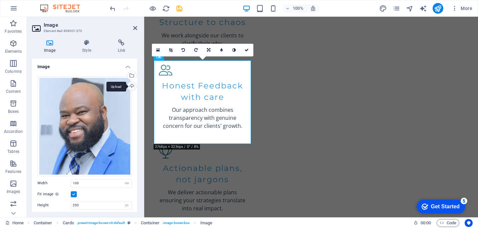
click at [132, 84] on div "Upload" at bounding box center [131, 87] width 10 height 10
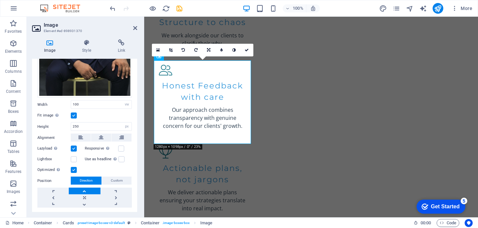
scroll to position [134, 0]
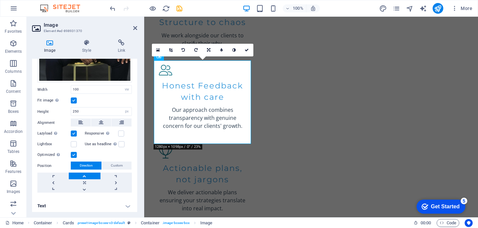
click at [140, 135] on div "Image Style Link Image Drag files here, click to choose files or select files f…" at bounding box center [85, 125] width 116 height 183
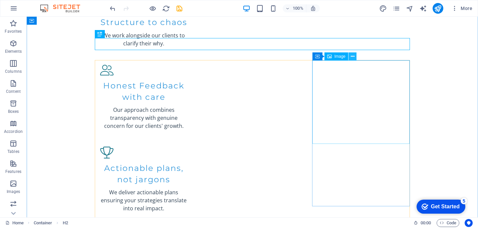
click at [353, 58] on icon at bounding box center [353, 56] width 4 height 7
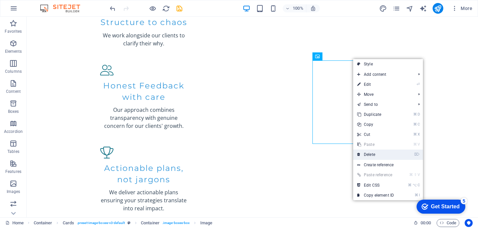
click at [377, 157] on link "⌦ Delete" at bounding box center [375, 155] width 45 height 10
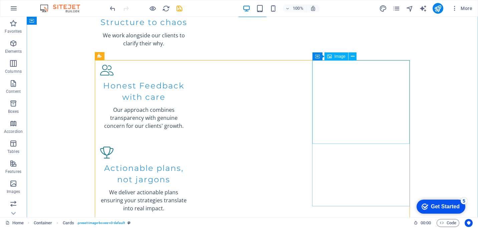
select select "vw"
select select "px"
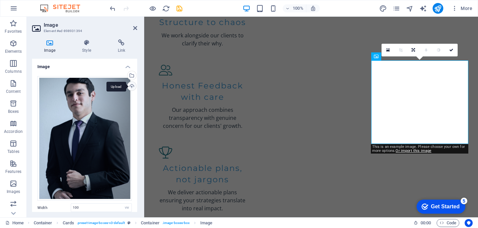
click at [130, 87] on div "Upload" at bounding box center [131, 87] width 10 height 10
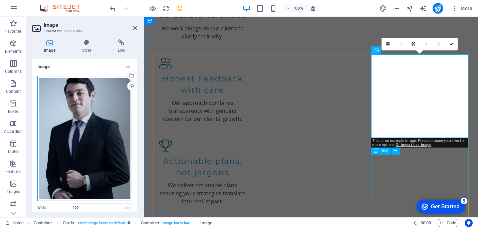
scroll to position [756, 0]
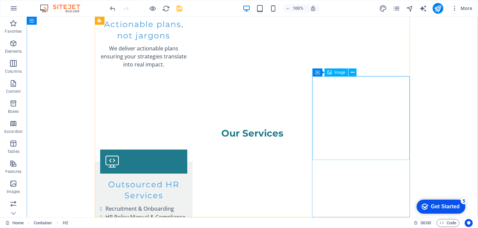
scroll to position [893, 0]
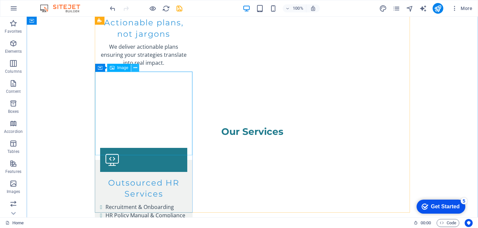
click at [137, 70] on button at bounding box center [135, 68] width 8 height 8
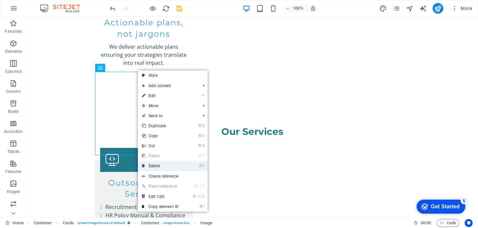
drag, startPoint x: 160, startPoint y: 165, endPoint x: 134, endPoint y: 107, distance: 64.4
click at [160, 165] on link "⌦ Delete" at bounding box center [160, 166] width 45 height 10
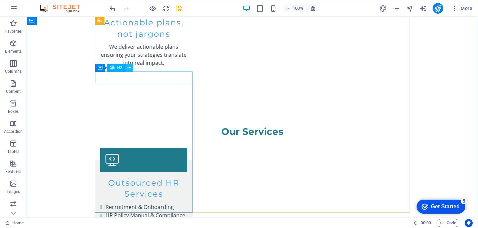
click at [129, 66] on icon at bounding box center [130, 67] width 4 height 7
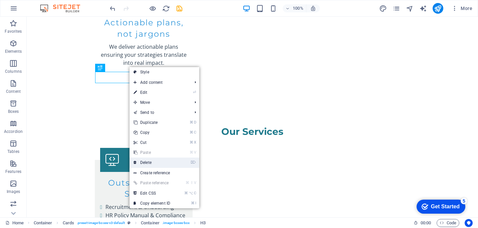
click at [153, 164] on link "⌦ Delete" at bounding box center [152, 163] width 45 height 10
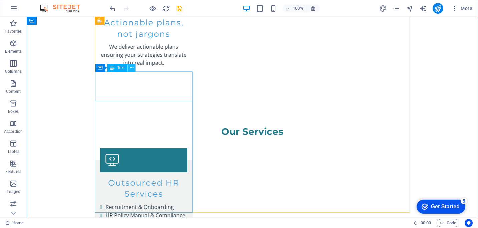
click at [134, 68] on button at bounding box center [132, 68] width 8 height 8
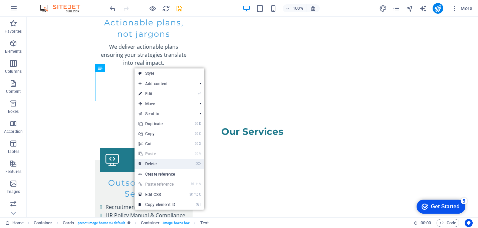
click at [156, 164] on link "⌦ Delete" at bounding box center [157, 164] width 45 height 10
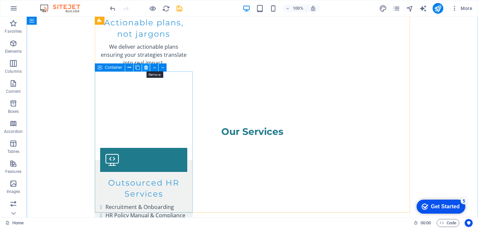
click at [147, 67] on icon at bounding box center [146, 67] width 4 height 7
click at [147, 69] on icon at bounding box center [146, 67] width 4 height 7
click at [146, 70] on icon at bounding box center [146, 67] width 4 height 7
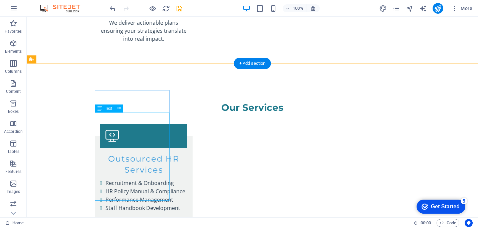
scroll to position [918, 0]
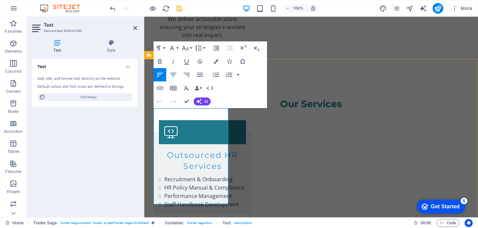
scroll to position [922, 0]
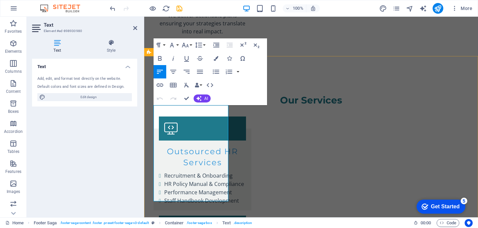
drag, startPoint x: 197, startPoint y: 168, endPoint x: 148, endPoint y: 108, distance: 77.9
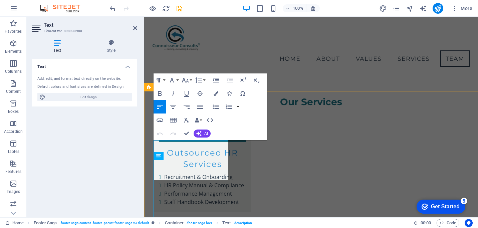
scroll to position [847, 0]
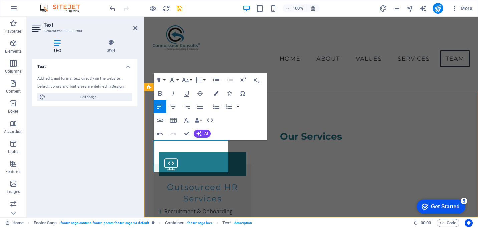
drag, startPoint x: 162, startPoint y: 154, endPoint x: 174, endPoint y: 148, distance: 13.2
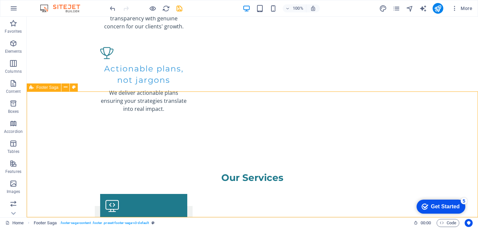
scroll to position [889, 0]
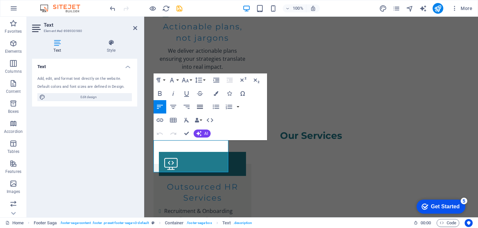
click at [200, 107] on icon "button" at bounding box center [200, 107] width 6 height 4
click at [202, 106] on icon "button" at bounding box center [200, 107] width 8 height 8
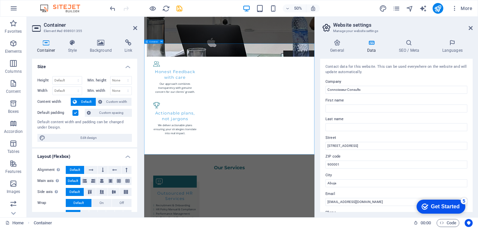
scroll to position [859, 0]
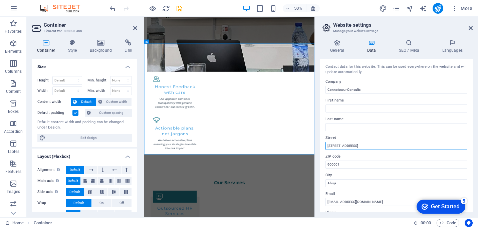
drag, startPoint x: 368, startPoint y: 146, endPoint x: 318, endPoint y: 146, distance: 49.8
click at [318, 146] on div "General Data SEO / Meta Languages Website name [DOMAIN_NAME] Logo Drag files he…" at bounding box center [396, 125] width 163 height 183
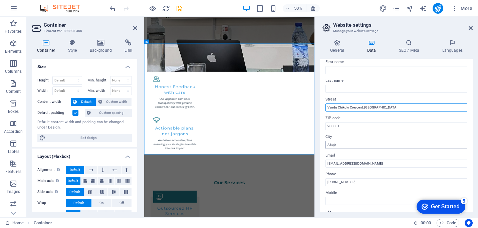
scroll to position [53, 0]
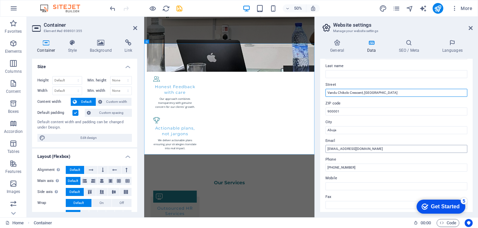
type input "Vandu Chikolo Crescent, Abuja"
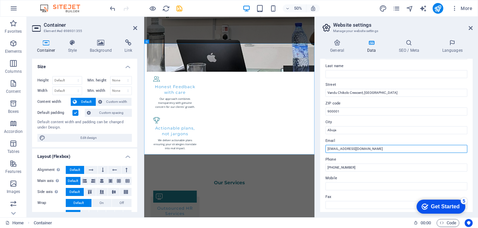
drag, startPoint x: 333, startPoint y: 150, endPoint x: 324, endPoint y: 149, distance: 9.0
click at [324, 149] on div "Contact data for this website. This can be used everywhere on the website and w…" at bounding box center [396, 135] width 153 height 153
type input "[EMAIL_ADDRESS][DOMAIN_NAME]"
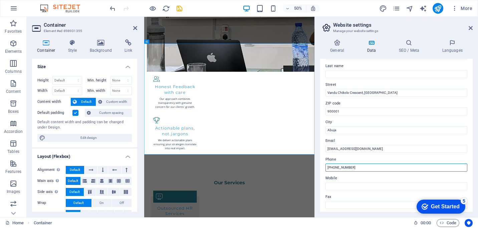
click at [359, 168] on input "+234 123 456 7890" at bounding box center [397, 168] width 142 height 8
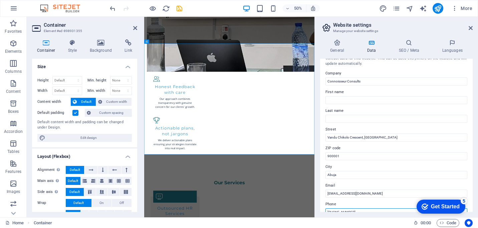
scroll to position [0, 0]
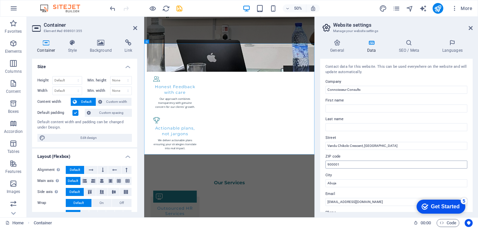
type input "[PHONE_NUMBER]"
click at [345, 164] on input "900001" at bounding box center [397, 165] width 142 height 8
type input "9"
drag, startPoint x: 376, startPoint y: 144, endPoint x: 365, endPoint y: 146, distance: 10.4
click at [365, 146] on input "Vandu Chikolo Crescent, Abuja" at bounding box center [397, 146] width 142 height 8
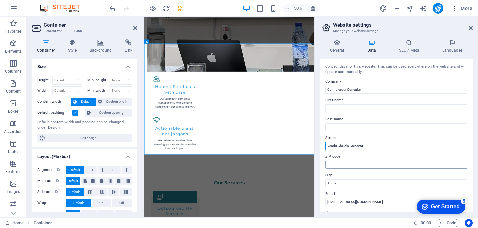
type input "Vandu Chikolo Crescent"
click at [336, 164] on input "ZIP code" at bounding box center [397, 165] width 142 height 8
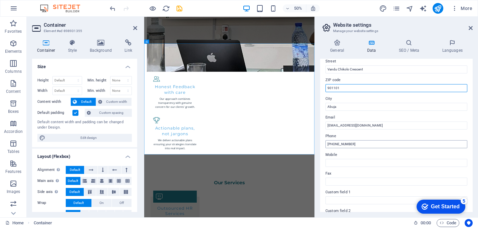
scroll to position [78, 0]
type input "901101"
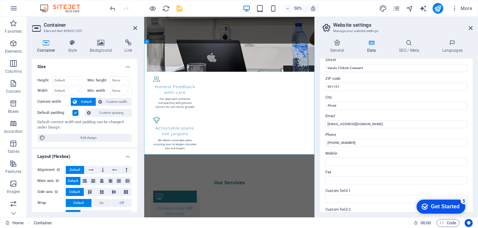
click at [318, 162] on div "General Data SEO / Meta Languages Website name [DOMAIN_NAME] Logo Drag files he…" at bounding box center [396, 125] width 163 height 183
select select "footer"
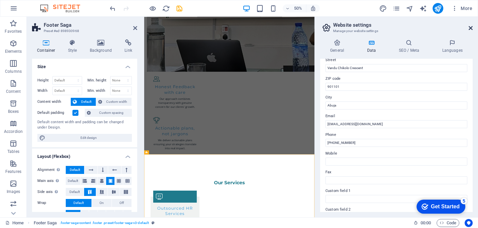
click at [470, 27] on icon at bounding box center [471, 27] width 4 height 5
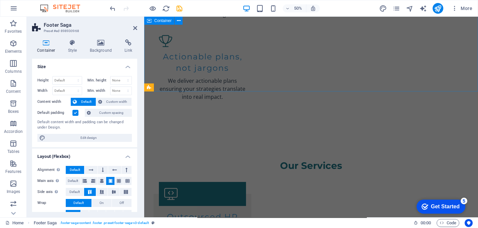
scroll to position [889, 0]
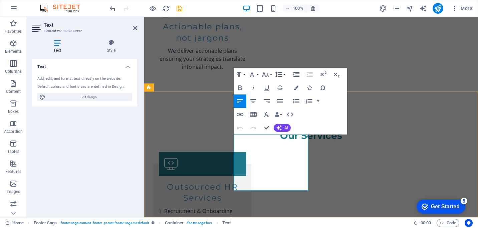
drag, startPoint x: 307, startPoint y: 168, endPoint x: 324, endPoint y: 164, distance: 17.3
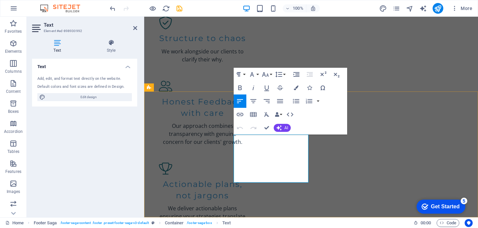
scroll to position [859, 0]
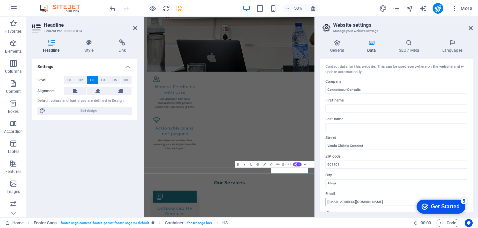
scroll to position [0, 0]
drag, startPoint x: 534, startPoint y: 219, endPoint x: 484, endPoint y: 388, distance: 176.6
drag, startPoint x: 388, startPoint y: 203, endPoint x: 343, endPoint y: 202, distance: 45.1
click at [343, 202] on input "[EMAIL_ADDRESS][DOMAIN_NAME]" at bounding box center [397, 202] width 142 height 8
type input "a"
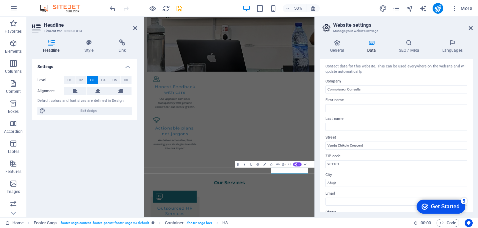
click at [316, 200] on div "General Data SEO / Meta Languages Website name [DOMAIN_NAME] Logo Drag files he…" at bounding box center [396, 125] width 163 height 183
click at [471, 28] on icon at bounding box center [471, 27] width 4 height 5
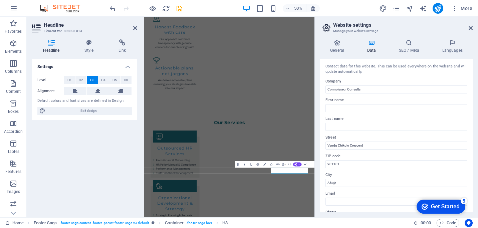
scroll to position [889, 0]
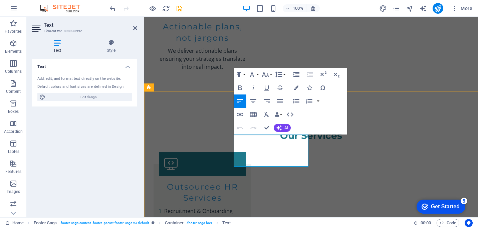
drag, startPoint x: 254, startPoint y: 163, endPoint x: 270, endPoint y: 164, distance: 16.0
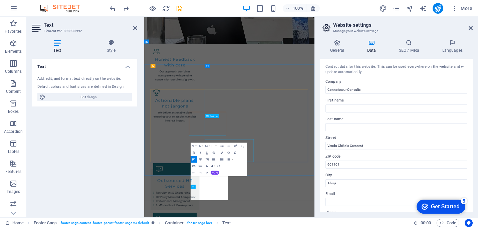
scroll to position [859, 0]
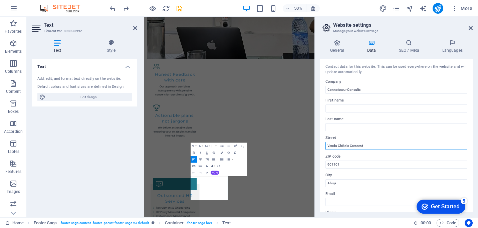
click at [328, 146] on input "Vandu Chikolo Crescent" at bounding box center [397, 146] width 142 height 8
type input "Address: [GEOGRAPHIC_DATA]"
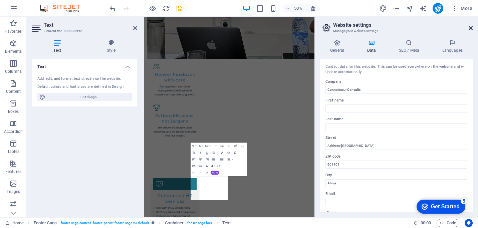
click at [470, 28] on icon at bounding box center [471, 27] width 4 height 5
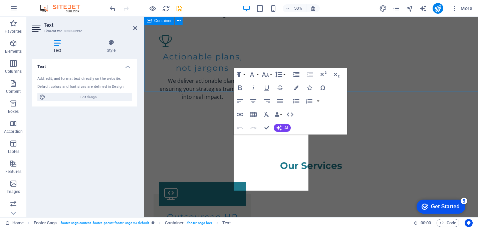
scroll to position [889, 0]
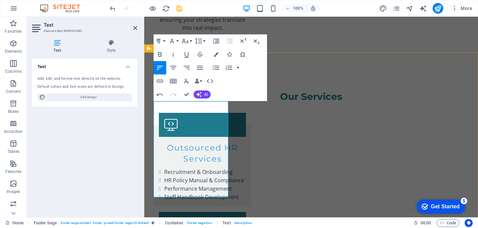
scroll to position [935, 0]
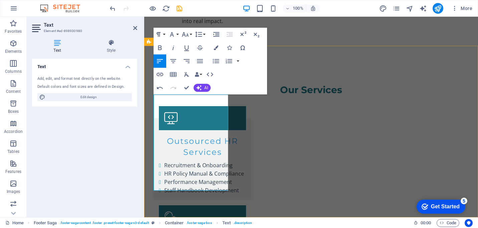
drag, startPoint x: 221, startPoint y: 187, endPoint x: 161, endPoint y: 160, distance: 66.5
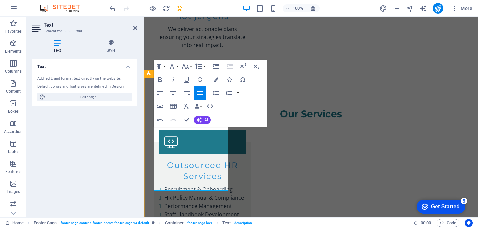
scroll to position [903, 0]
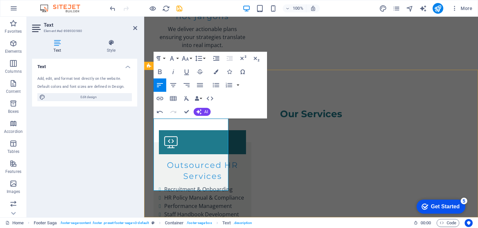
drag, startPoint x: 181, startPoint y: 132, endPoint x: 189, endPoint y: 126, distance: 10.2
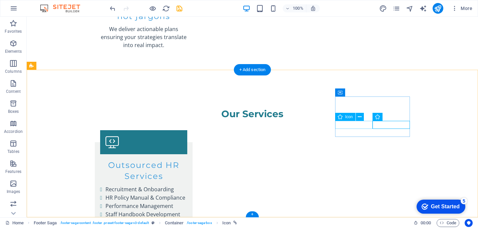
select select "xMidYMid"
select select "px"
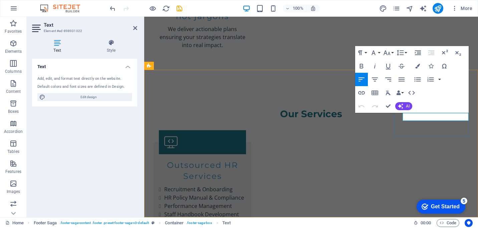
drag, startPoint x: 425, startPoint y: 117, endPoint x: 403, endPoint y: 117, distance: 22.4
click at [362, 92] on icon "button" at bounding box center [362, 93] width 8 height 8
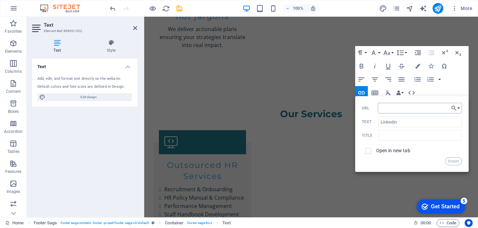
click at [388, 109] on input "URL" at bounding box center [420, 108] width 84 height 11
type input "[URL][DOMAIN_NAME]"
click at [369, 151] on input "checkbox" at bounding box center [367, 150] width 6 height 6
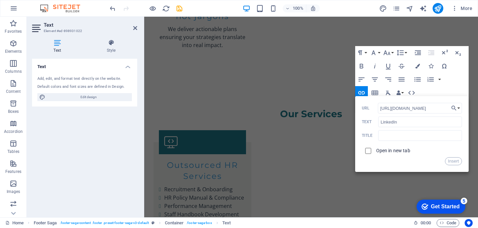
checkbox input "true"
click at [455, 162] on button "Insert" at bounding box center [453, 161] width 17 height 8
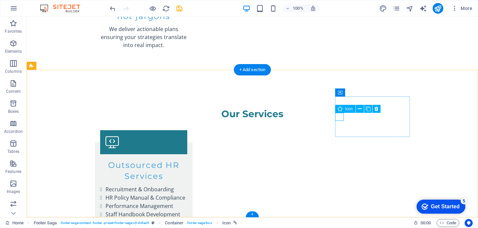
select select "xMidYMid"
select select "px"
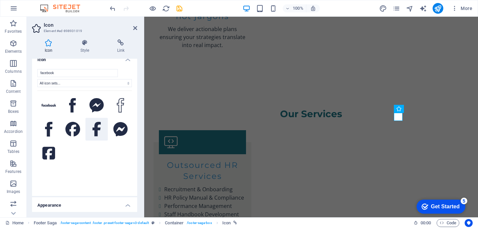
scroll to position [6, 0]
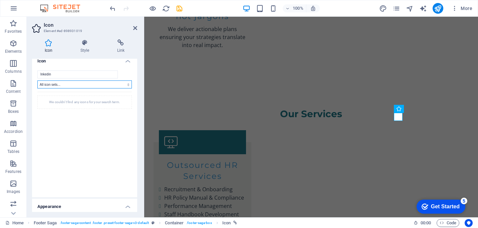
click at [94, 84] on select "All icon sets... IcoFont Ionicons FontAwesome Brands FontAwesome Duotone FontAw…" at bounding box center [84, 85] width 95 height 8
click at [59, 74] on input "lnkedin" at bounding box center [77, 74] width 81 height 8
drag, startPoint x: 59, startPoint y: 74, endPoint x: 36, endPoint y: 75, distance: 23.7
click at [36, 75] on div "lnkedin All icon sets... IcoFont Ionicons FontAwesome Brands FontAwesome Duoton…" at bounding box center [84, 131] width 105 height 132
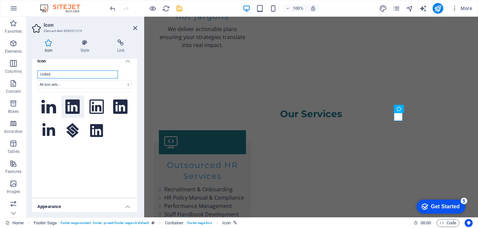
type input "Linked"
click at [70, 104] on icon at bounding box center [72, 107] width 14 height 15
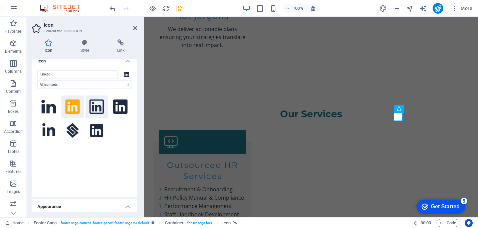
click at [97, 107] on icon at bounding box center [97, 107] width 15 height 15
click at [121, 107] on icon at bounding box center [120, 107] width 15 height 15
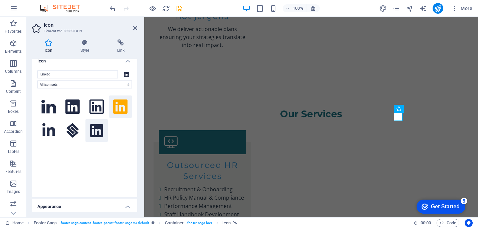
click at [97, 128] on icon at bounding box center [96, 130] width 13 height 13
click at [50, 108] on icon at bounding box center [48, 106] width 15 height 13
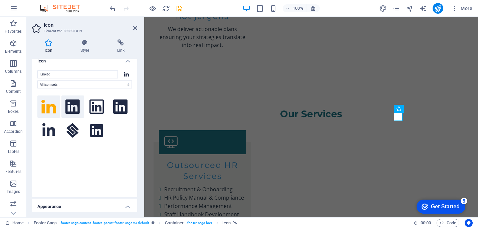
click at [66, 107] on icon at bounding box center [72, 107] width 14 height 15
click at [117, 107] on icon at bounding box center [120, 107] width 15 height 15
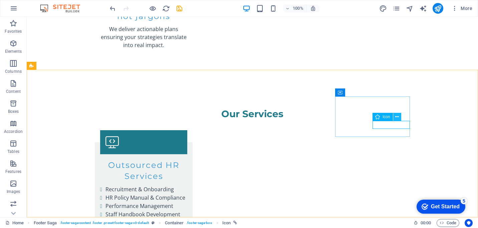
click at [397, 117] on icon at bounding box center [397, 117] width 4 height 7
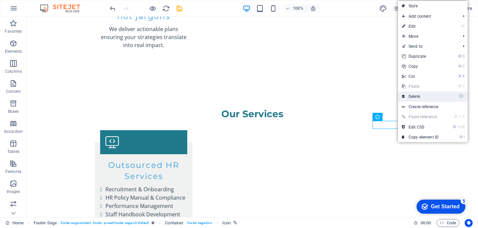
click at [410, 96] on link "⌦ Delete" at bounding box center [420, 97] width 45 height 10
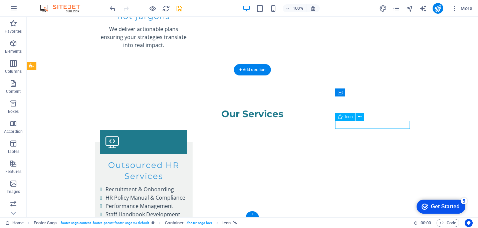
select select "xMidYMid"
select select "px"
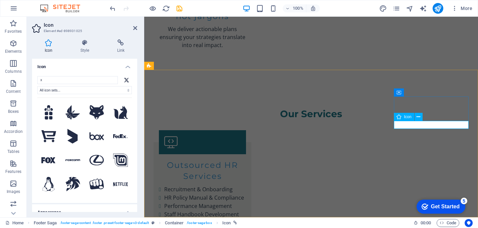
click at [105, 78] on input "x" at bounding box center [77, 80] width 81 height 8
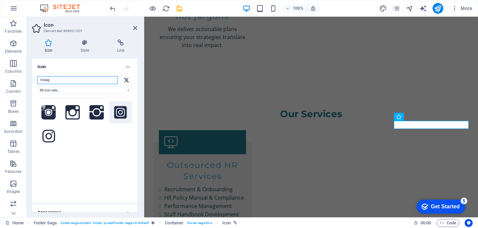
type input "Instag"
click at [120, 111] on icon at bounding box center [120, 112] width 13 height 13
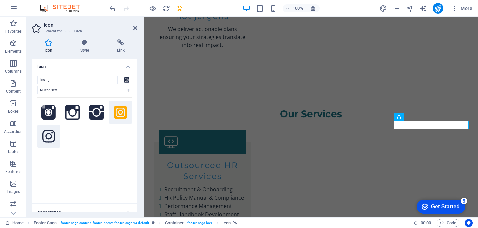
click at [49, 137] on icon at bounding box center [48, 136] width 13 height 15
click at [121, 114] on icon at bounding box center [120, 112] width 13 height 13
click at [48, 137] on icon at bounding box center [48, 136] width 13 height 15
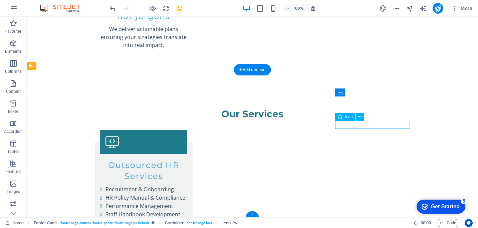
select select "xMidYMid"
select select "px"
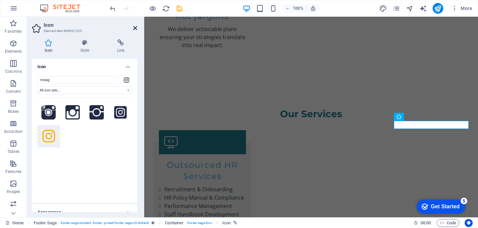
click at [136, 27] on icon at bounding box center [135, 27] width 4 height 5
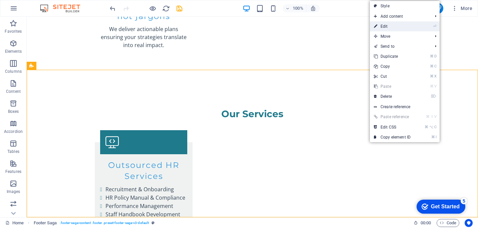
click at [384, 26] on link "⏎ Edit" at bounding box center [392, 26] width 45 height 10
select select "footer"
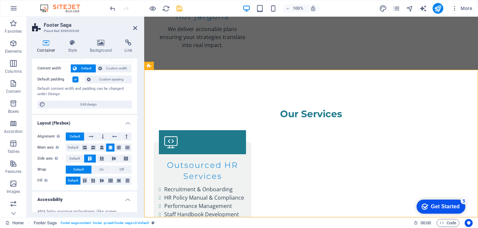
scroll to position [0, 0]
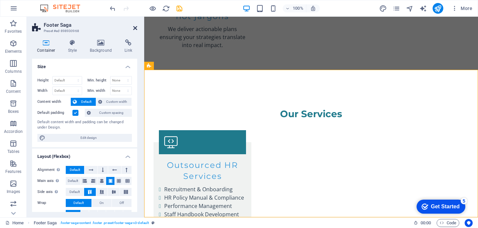
click at [136, 27] on icon at bounding box center [135, 27] width 4 height 5
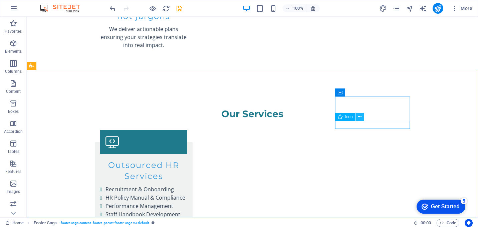
click at [362, 116] on button at bounding box center [360, 117] width 8 height 8
click at [360, 118] on icon at bounding box center [360, 117] width 4 height 7
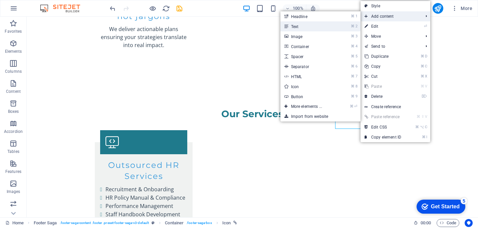
click at [300, 25] on link "⌘ 2 Text" at bounding box center [308, 26] width 55 height 10
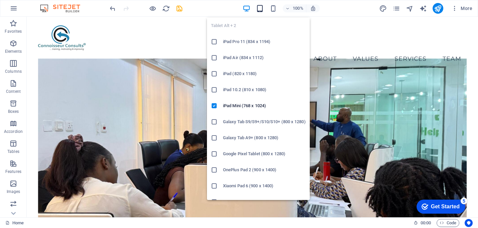
click at [263, 6] on icon "button" at bounding box center [260, 9] width 8 height 8
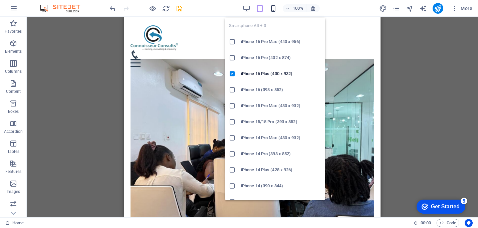
click at [274, 7] on icon "button" at bounding box center [274, 9] width 8 height 8
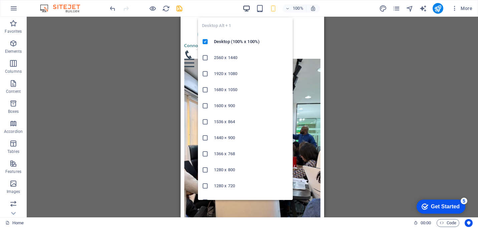
click at [247, 7] on icon "button" at bounding box center [247, 9] width 8 height 8
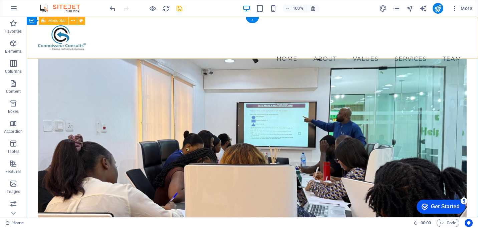
click at [225, 51] on div "Menu Home About Values Services Team" at bounding box center [253, 46] width 452 height 59
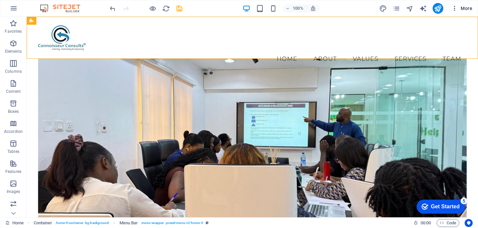
click at [455, 8] on icon "button" at bounding box center [455, 8] width 7 height 7
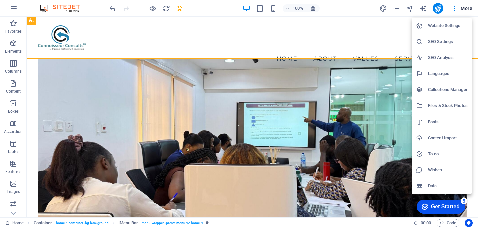
click at [153, 8] on div at bounding box center [239, 114] width 478 height 228
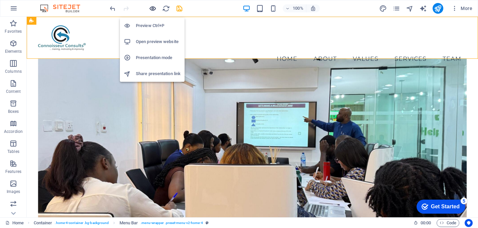
click at [152, 8] on icon "button" at bounding box center [153, 9] width 8 height 8
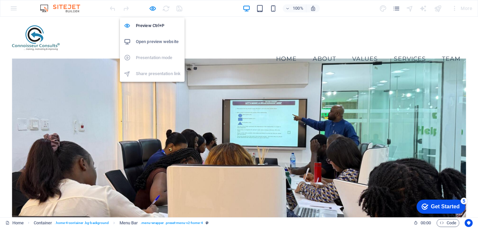
click at [151, 41] on h6 "Open preview website" at bounding box center [158, 42] width 45 height 8
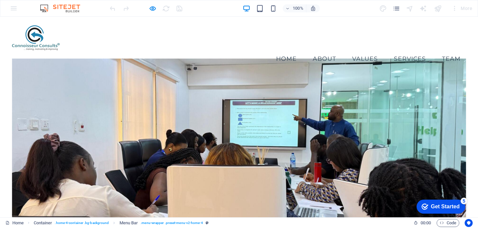
click at [447, 23] on div "Menu Home About Values Services Team" at bounding box center [239, 46] width 478 height 59
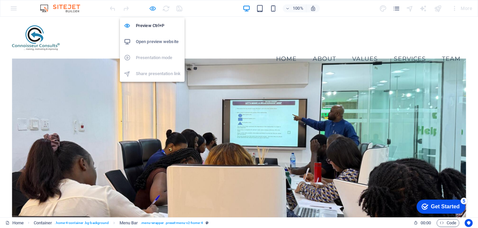
click at [153, 7] on icon "button" at bounding box center [153, 9] width 8 height 8
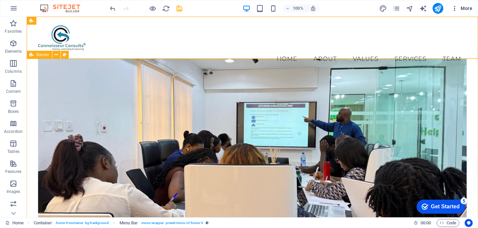
click at [456, 7] on icon "button" at bounding box center [455, 8] width 7 height 7
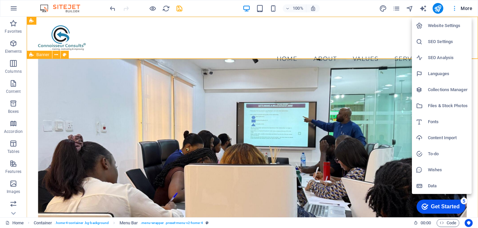
click at [456, 7] on div at bounding box center [239, 114] width 478 height 228
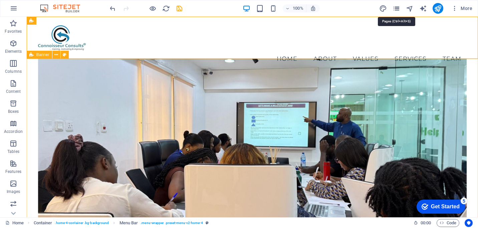
click at [398, 8] on icon "pages" at bounding box center [397, 9] width 8 height 8
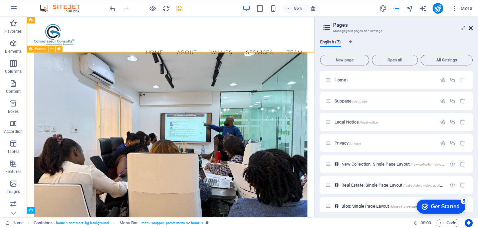
click at [470, 28] on icon at bounding box center [471, 27] width 4 height 5
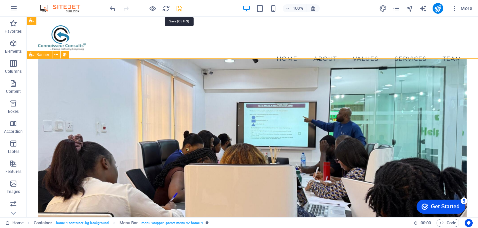
click at [178, 8] on icon "save" at bounding box center [180, 9] width 8 height 8
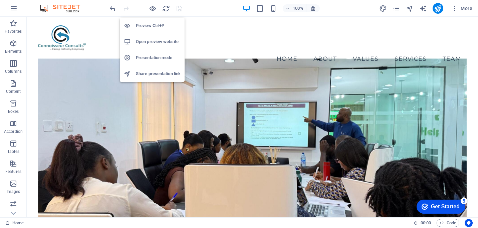
click at [153, 40] on h6 "Open preview website" at bounding box center [158, 42] width 45 height 8
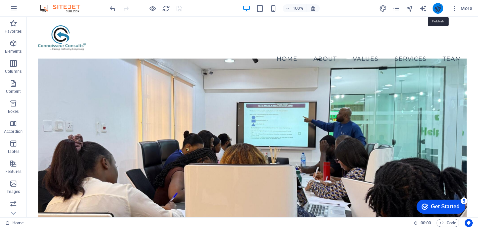
click at [437, 8] on icon "publish" at bounding box center [438, 9] width 8 height 8
